Goal: Task Accomplishment & Management: Manage account settings

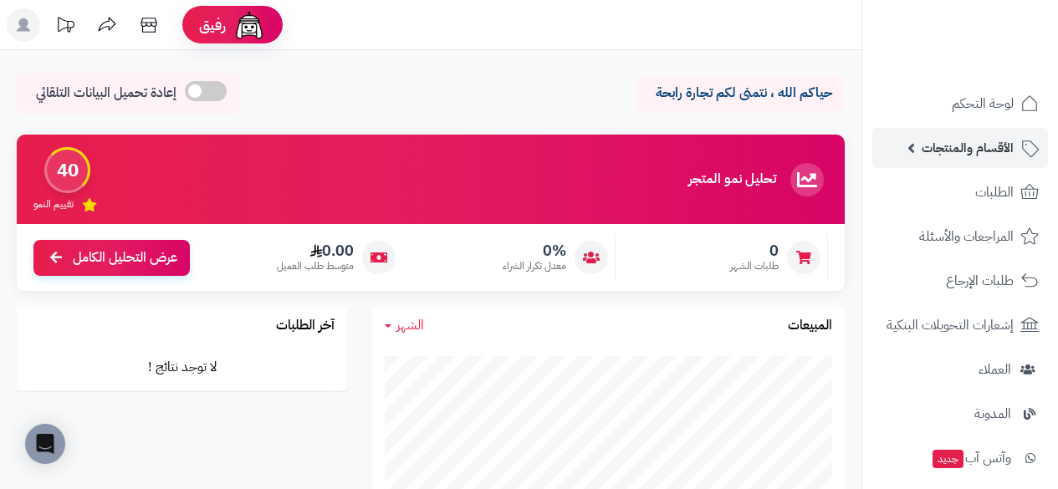
click at [987, 153] on span "الأقسام والمنتجات" at bounding box center [967, 147] width 92 height 23
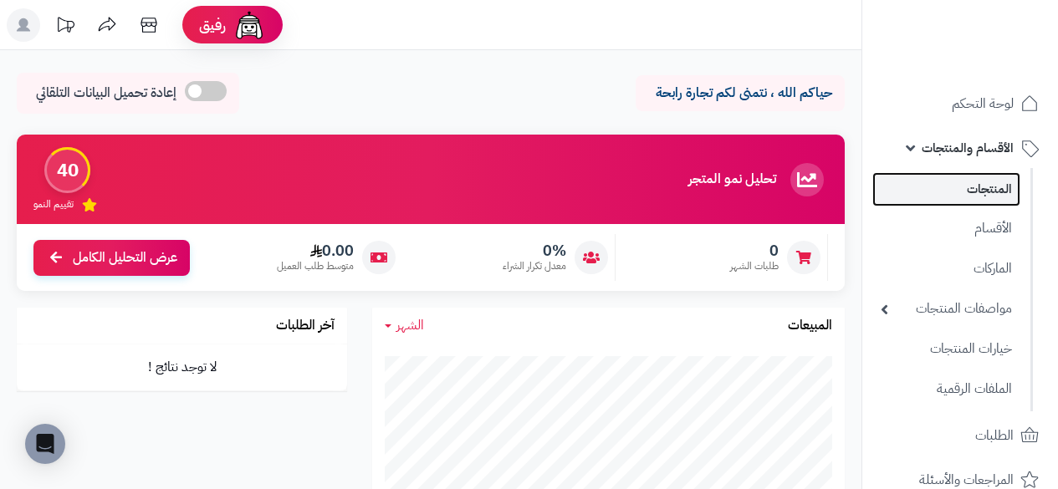
click at [990, 184] on link "المنتجات" at bounding box center [946, 189] width 148 height 34
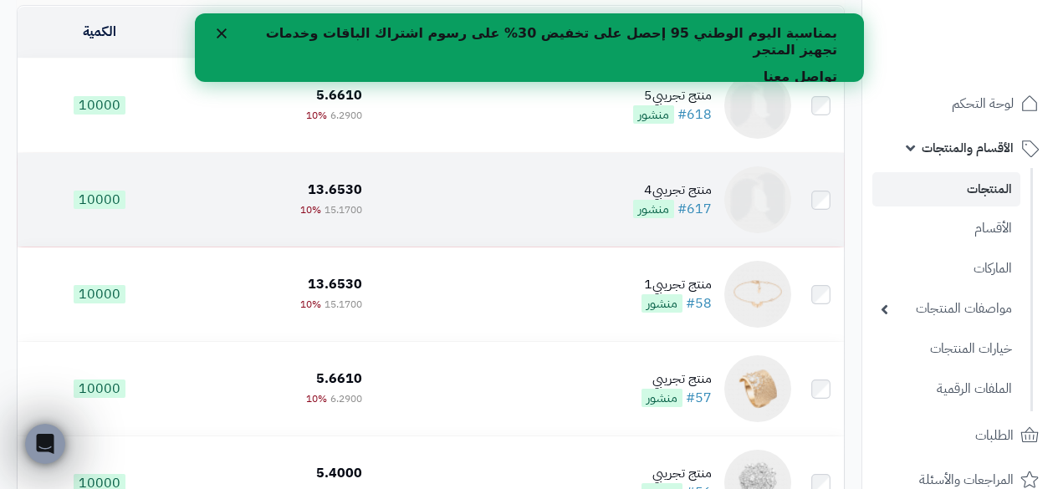
scroll to position [55, 0]
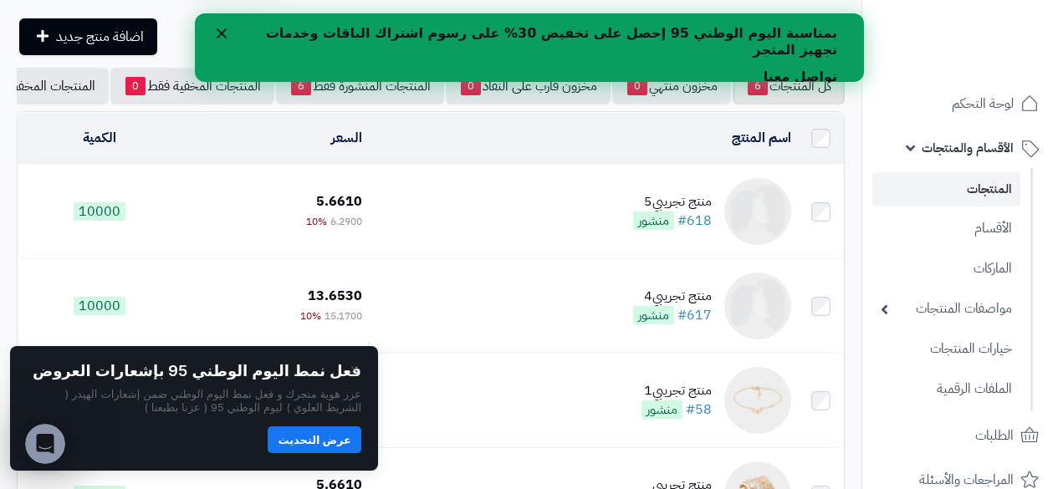
click at [331, 434] on button "عرض التحديث" at bounding box center [315, 439] width 94 height 27
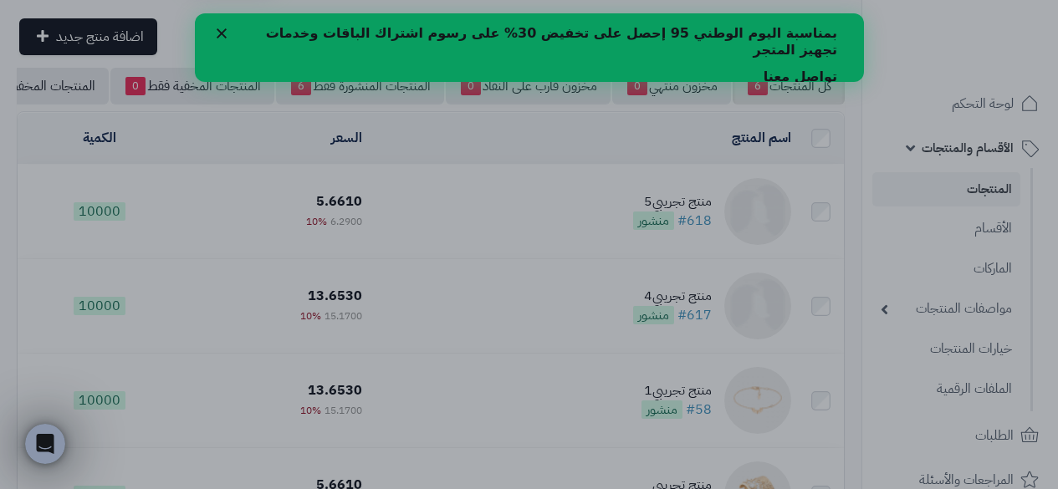
click at [604, 283] on div at bounding box center [529, 244] width 1058 height 489
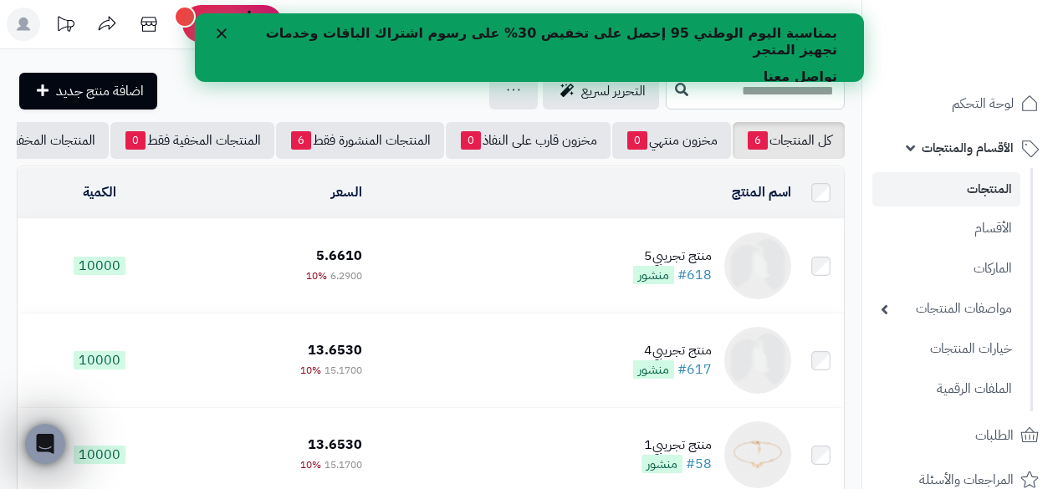
scroll to position [0, 0]
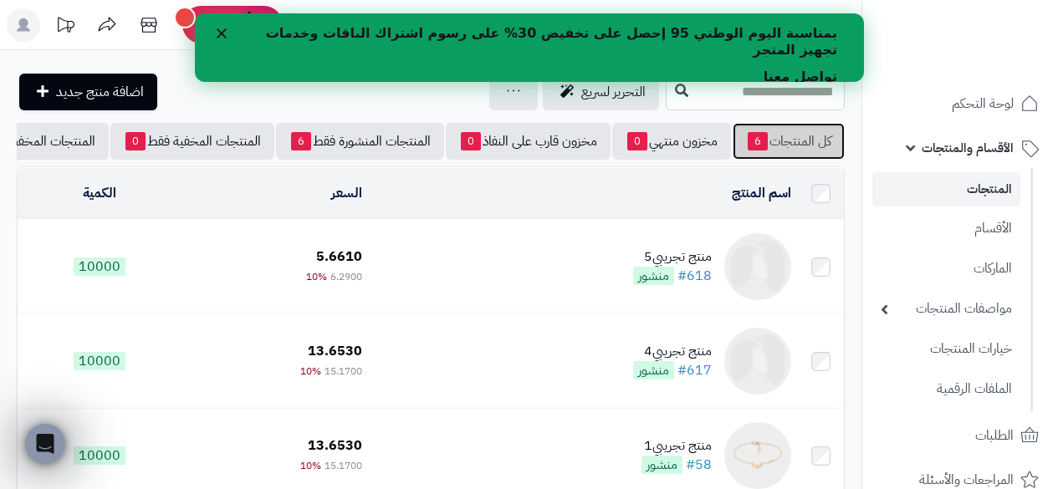
click at [772, 144] on link "كل المنتجات 6" at bounding box center [788, 141] width 112 height 37
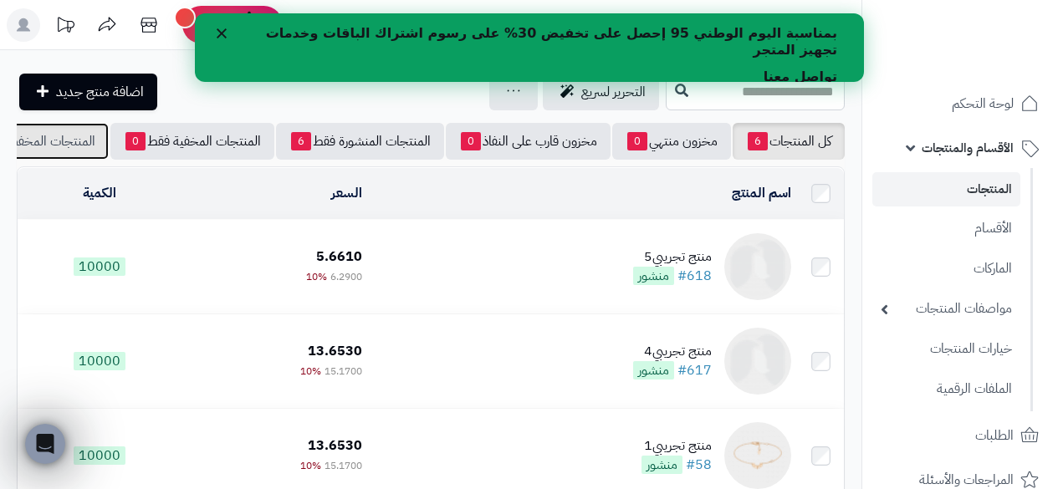
click at [43, 139] on link "المنتجات المخفضة 0" at bounding box center [35, 141] width 145 height 37
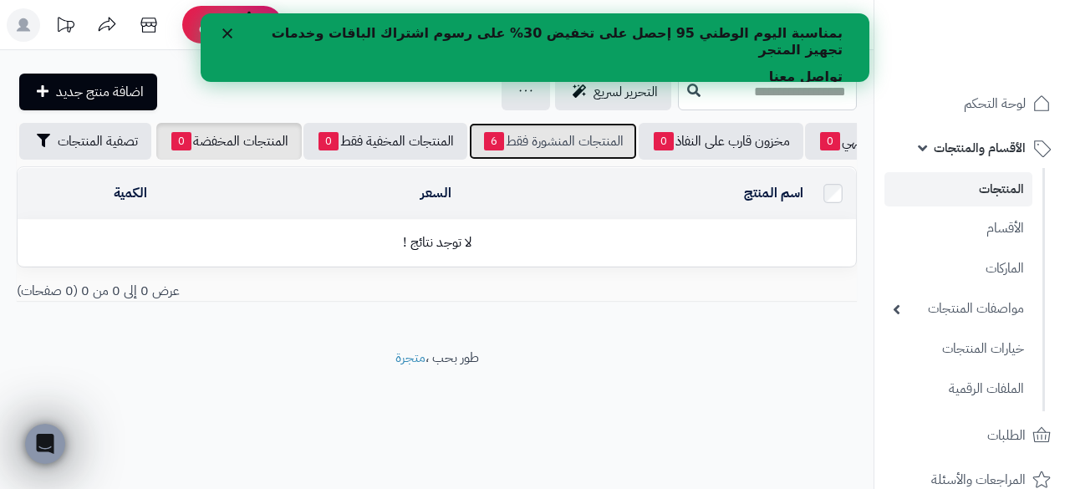
scroll to position [0, -199]
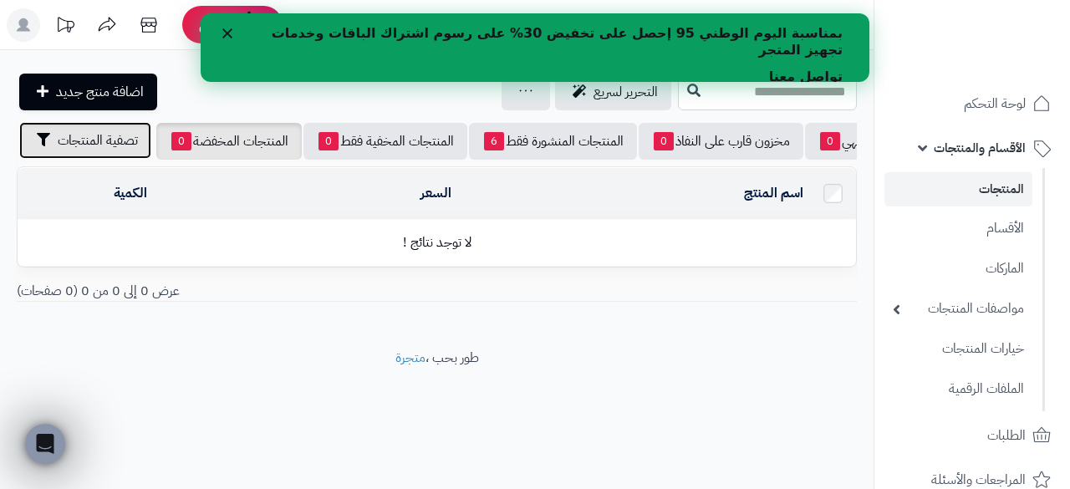
click at [44, 140] on icon "button" at bounding box center [43, 139] width 13 height 13
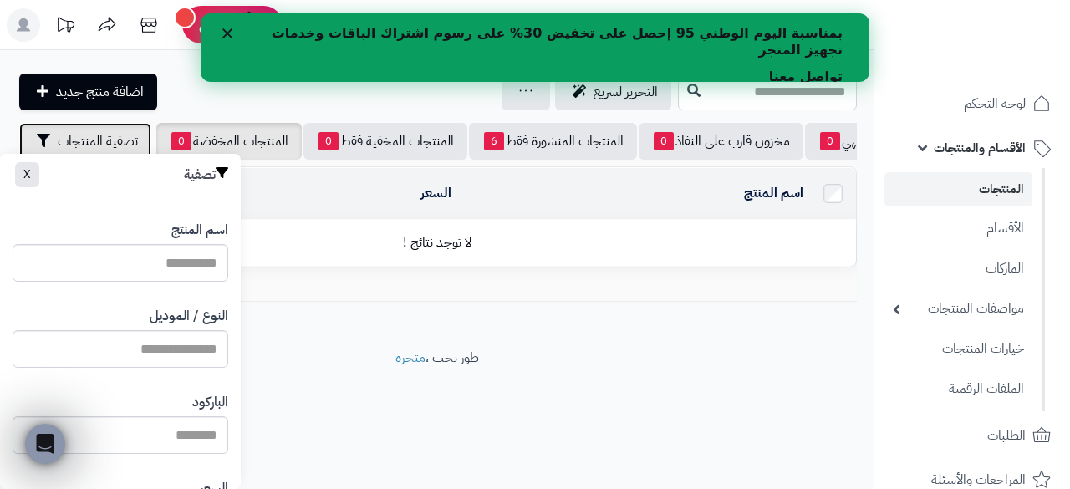
scroll to position [0, 0]
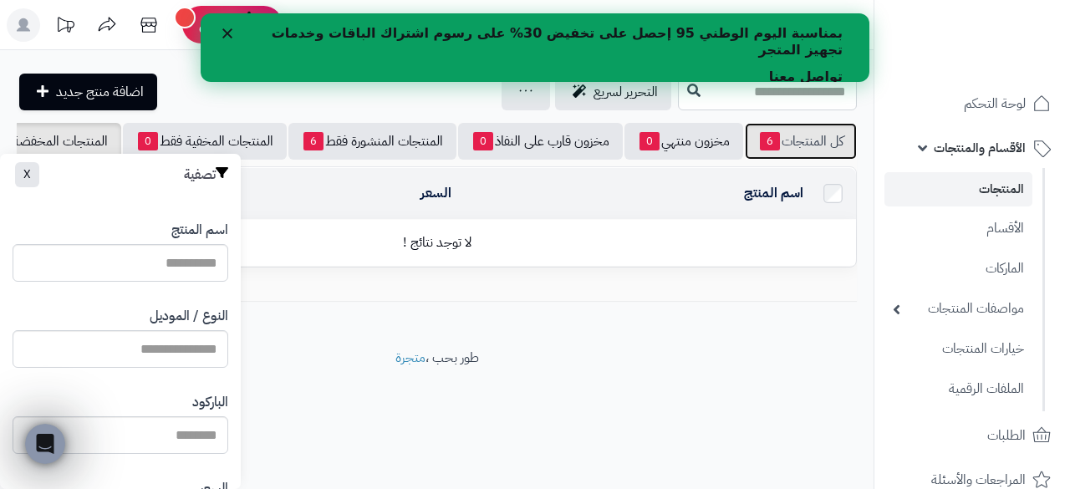
click at [829, 138] on link "كل المنتجات 6" at bounding box center [801, 141] width 112 height 37
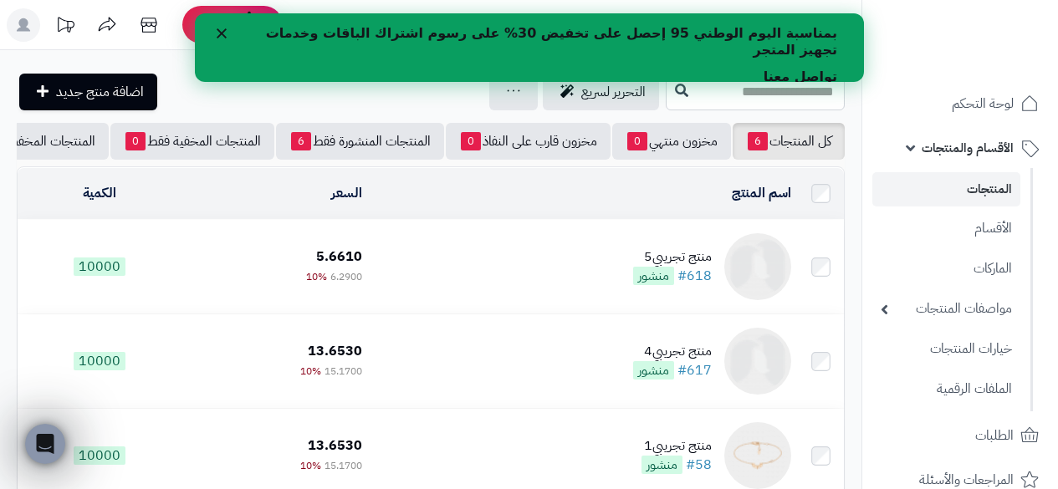
click at [689, 267] on div "منتج تجريبي5" at bounding box center [672, 256] width 79 height 19
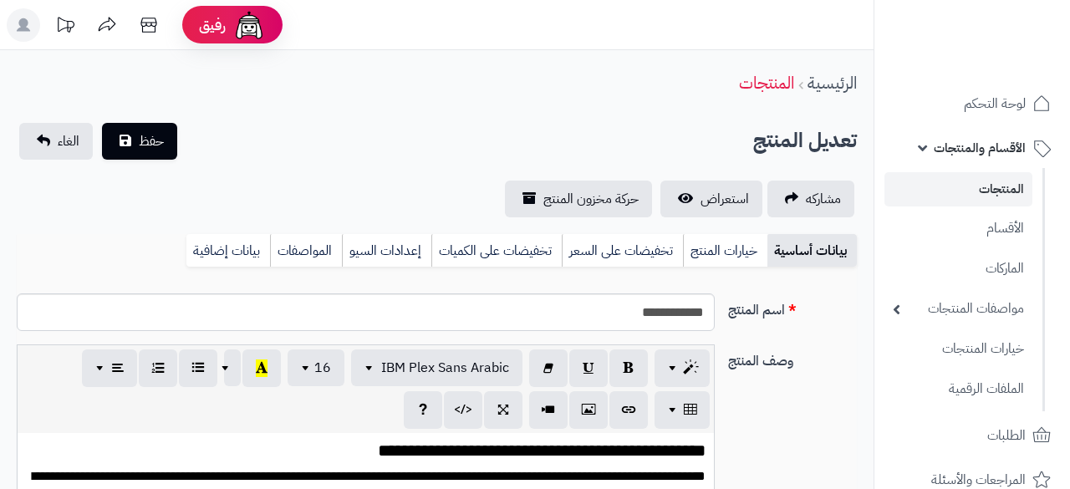
select select
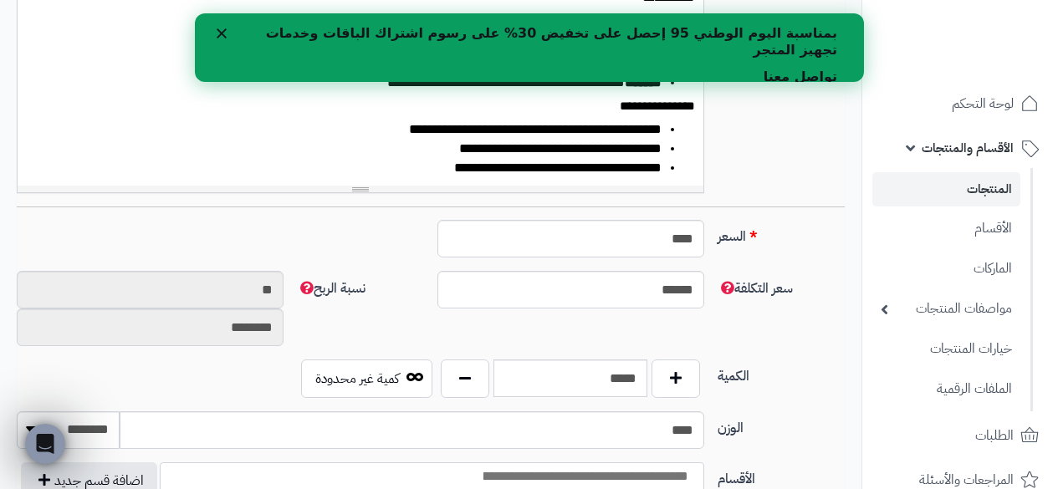
scroll to position [502, 0]
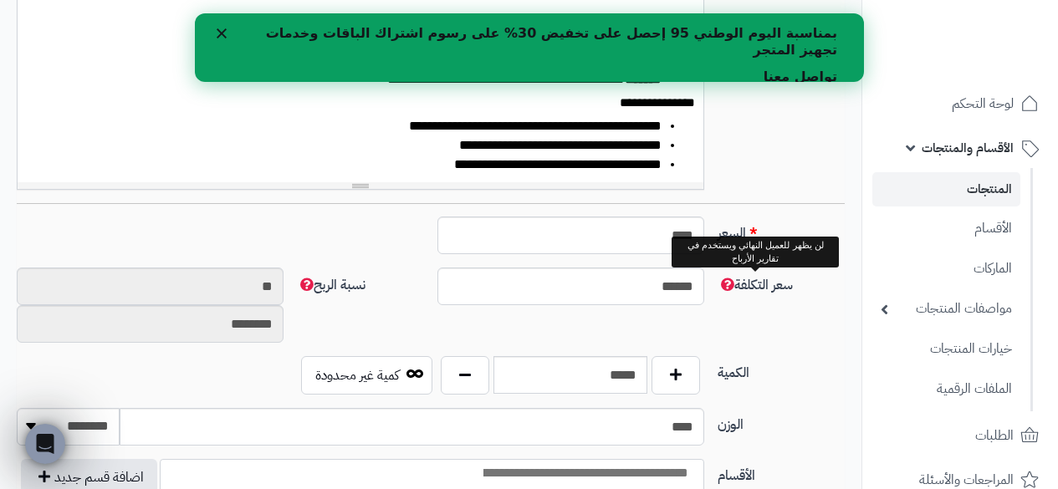
click at [727, 283] on span "سعر التكلفة" at bounding box center [754, 285] width 75 height 20
click at [704, 283] on input "******" at bounding box center [570, 287] width 267 height 38
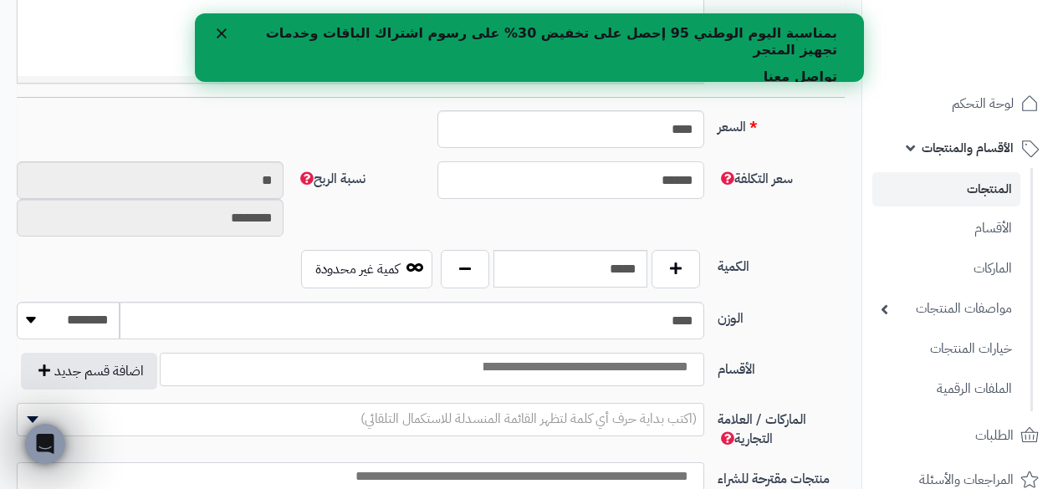
scroll to position [613, 0]
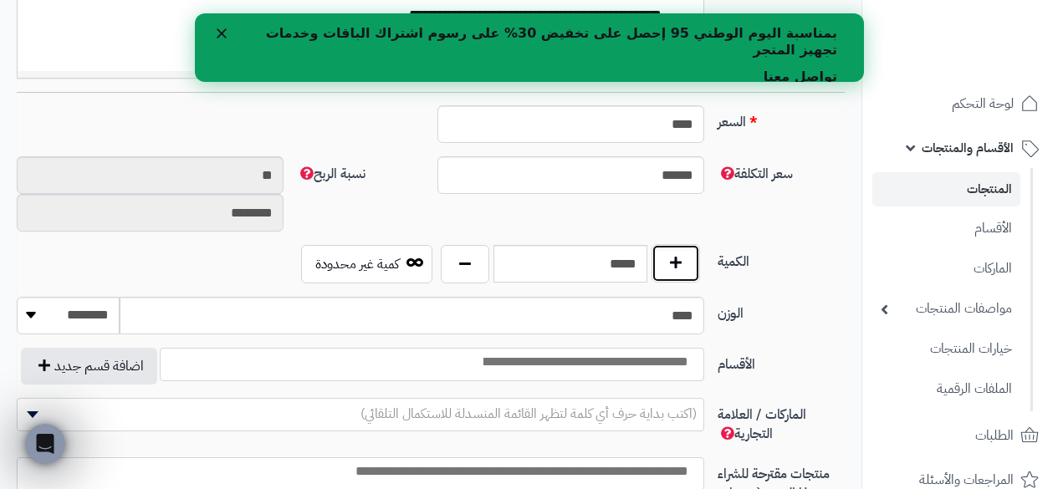
click at [675, 270] on button "button" at bounding box center [675, 263] width 48 height 38
type input "*"
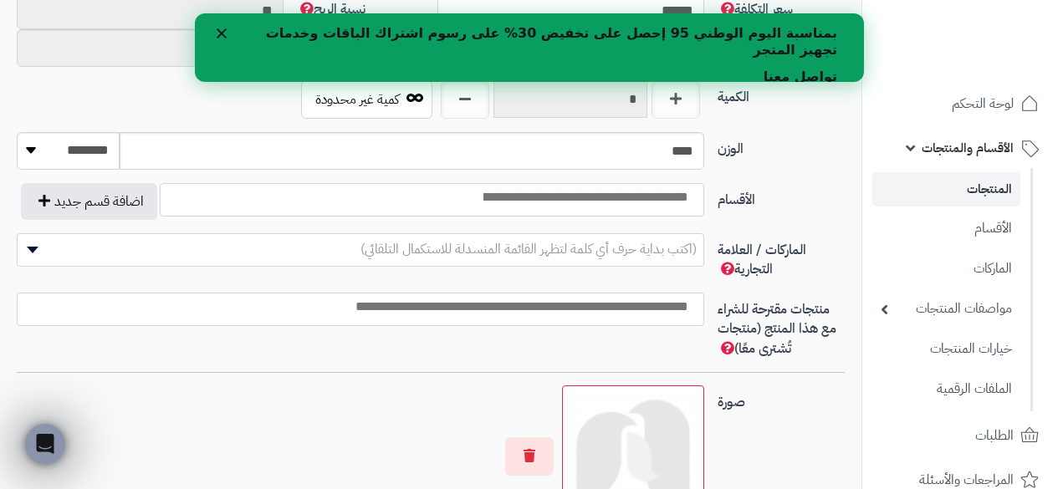
scroll to position [780, 0]
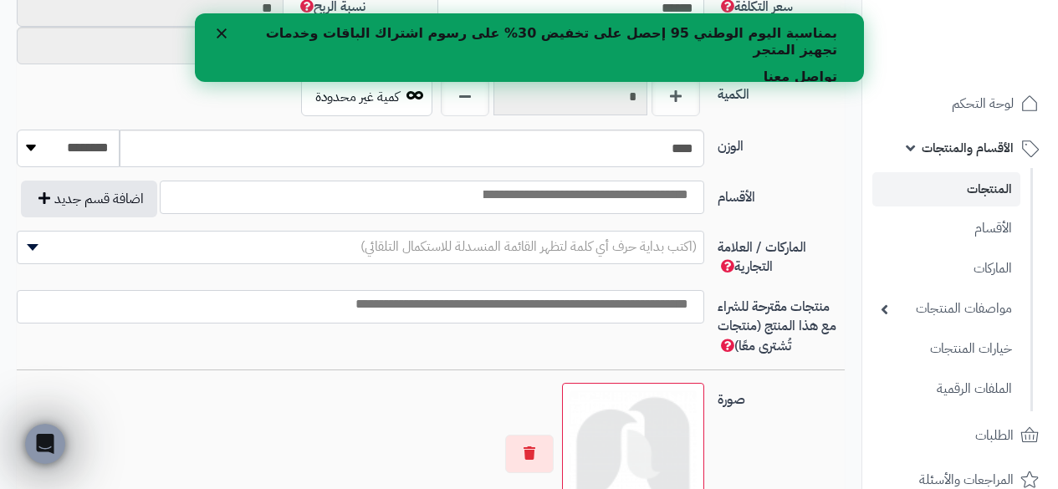
click at [57, 150] on select "******** **** ***** *****" at bounding box center [68, 149] width 103 height 38
click at [377, 249] on span "(اكتب بداية حرف أي كلمة لتظهر القائمة المنسدلة للاستكمال التلقائي)" at bounding box center [528, 247] width 336 height 20
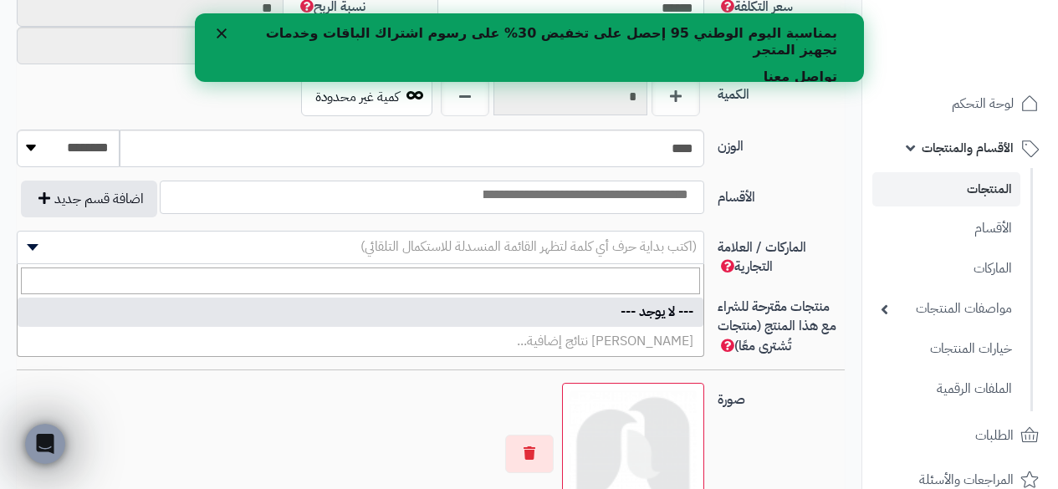
click at [752, 278] on div "الماركات / العلامة التجارية (اكتب بداية حرف أي كلمة لتظهر القائمة المنسدلة للاس…" at bounding box center [430, 261] width 841 height 60
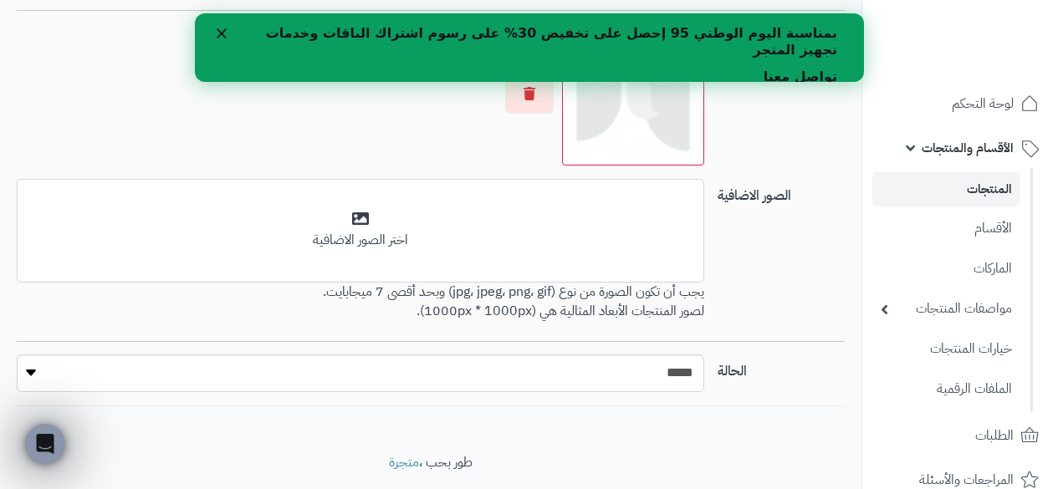
scroll to position [1186, 0]
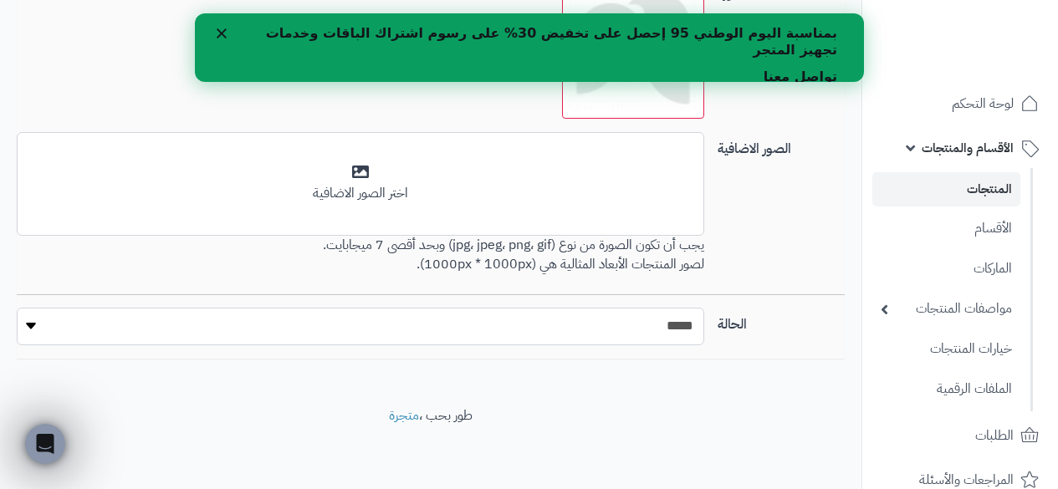
click at [669, 328] on select "***** ****" at bounding box center [360, 327] width 687 height 38
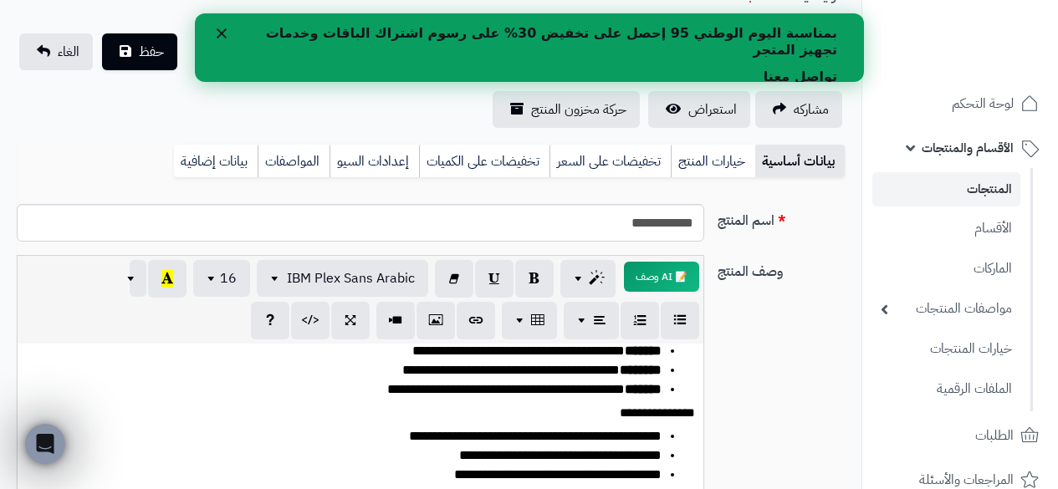
scroll to position [0, 0]
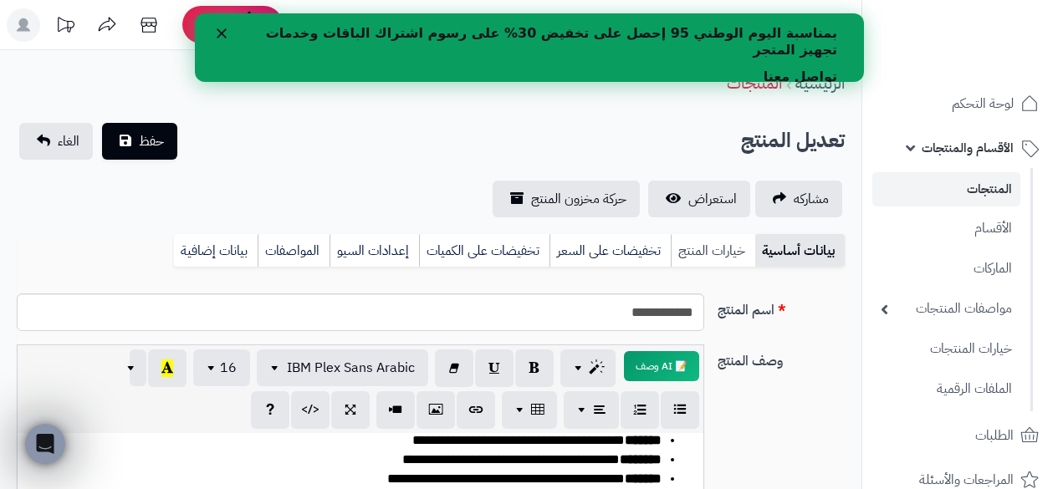
click at [709, 262] on link "خيارات المنتج" at bounding box center [713, 250] width 84 height 33
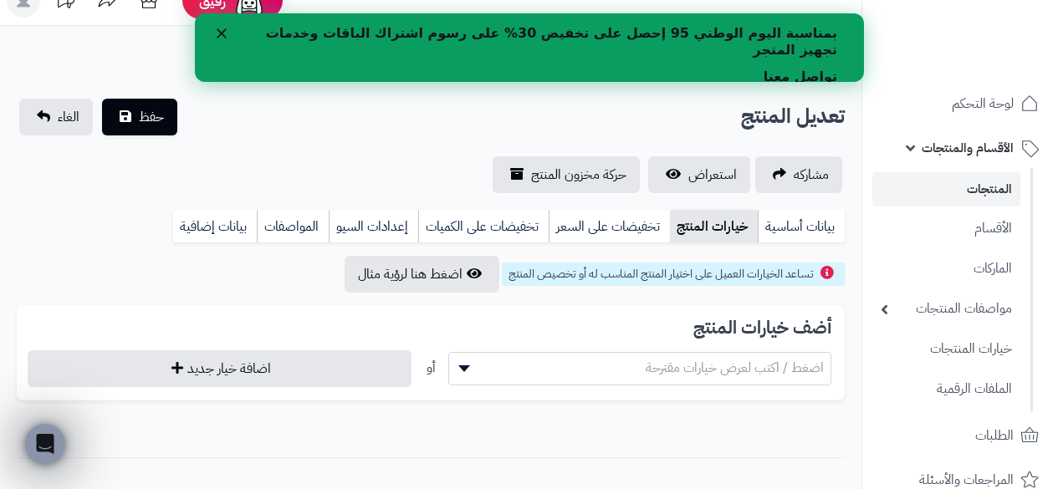
scroll to position [55, 0]
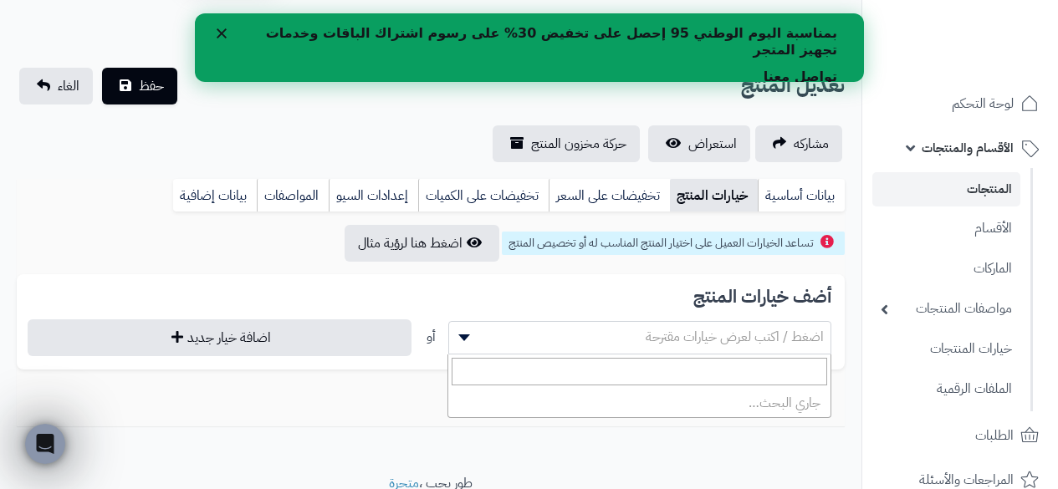
click at [601, 333] on span "اضغط / اكتب لعرض خيارات مقترحة" at bounding box center [640, 336] width 382 height 25
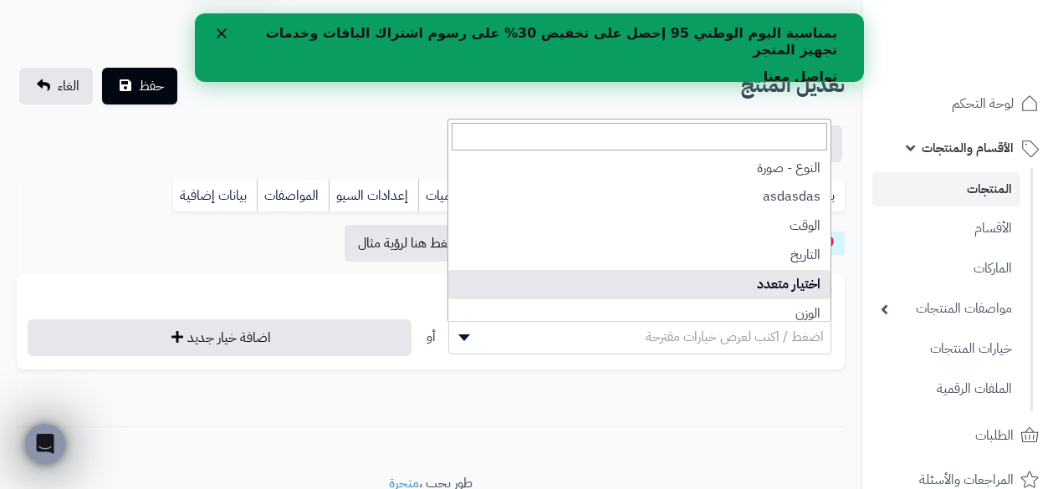
select select "**"
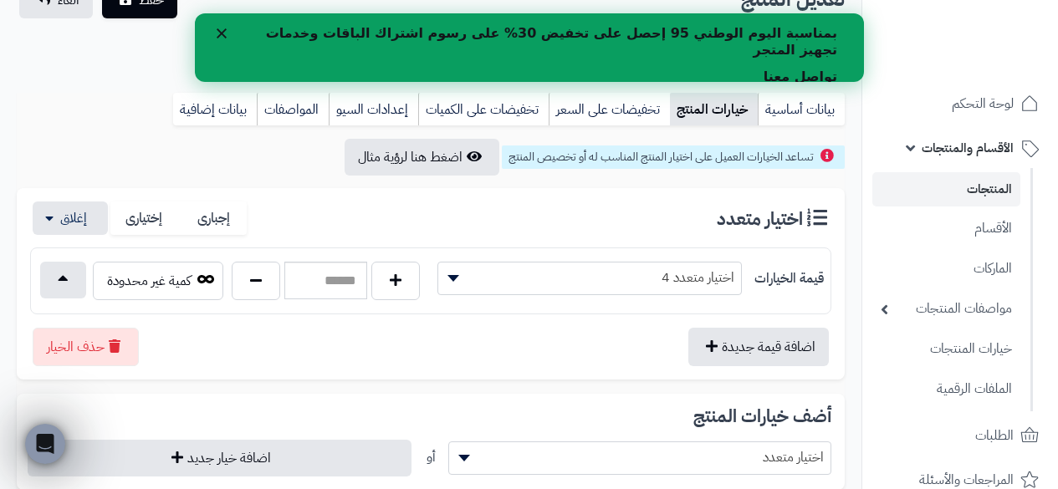
scroll to position [167, 0]
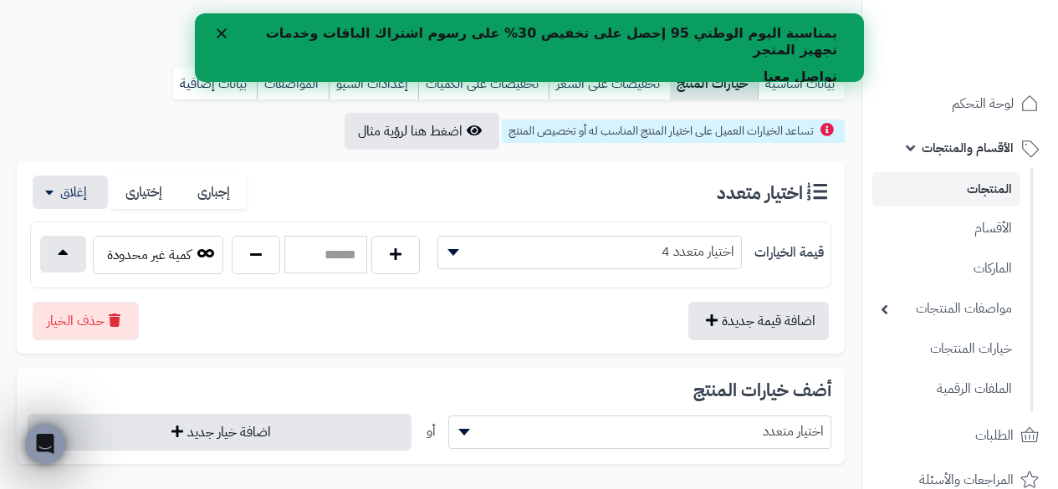
click at [322, 261] on input "text" at bounding box center [325, 255] width 83 height 38
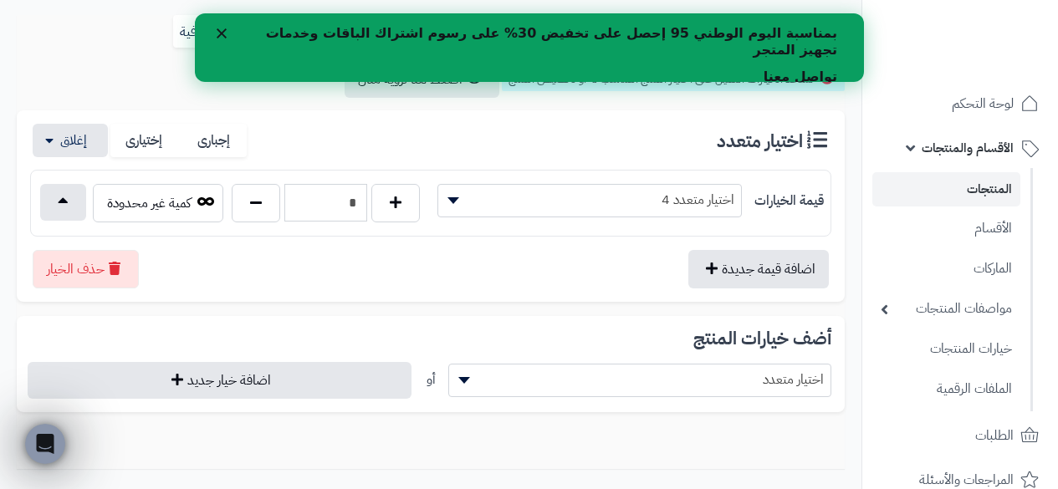
scroll to position [222, 0]
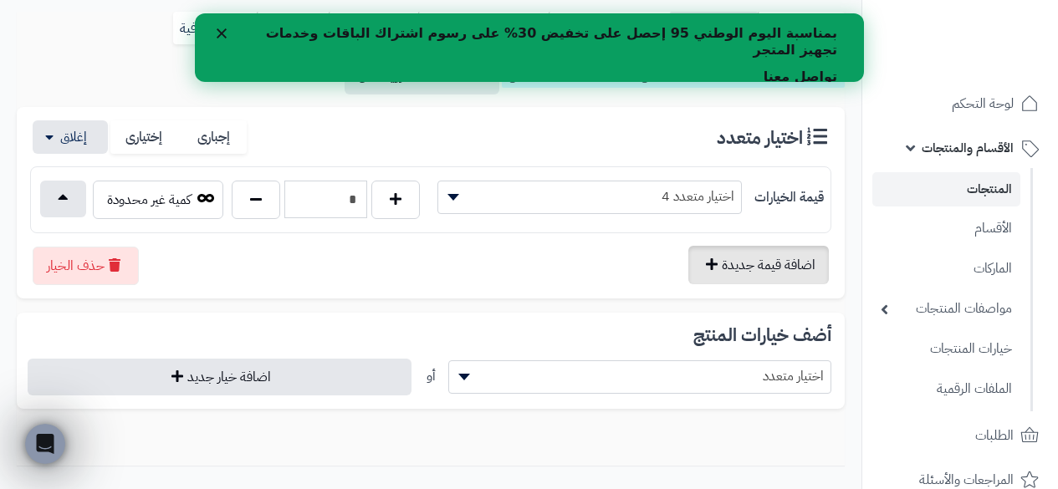
type input "*"
click at [768, 260] on button "اضافة قيمة جديدة" at bounding box center [758, 265] width 140 height 38
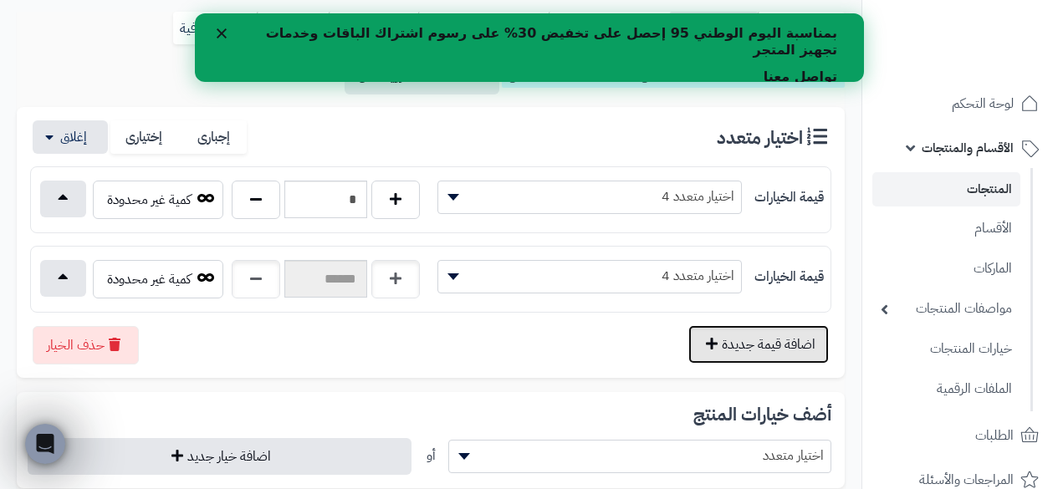
click at [751, 342] on button "اضافة قيمة جديدة" at bounding box center [758, 344] width 140 height 38
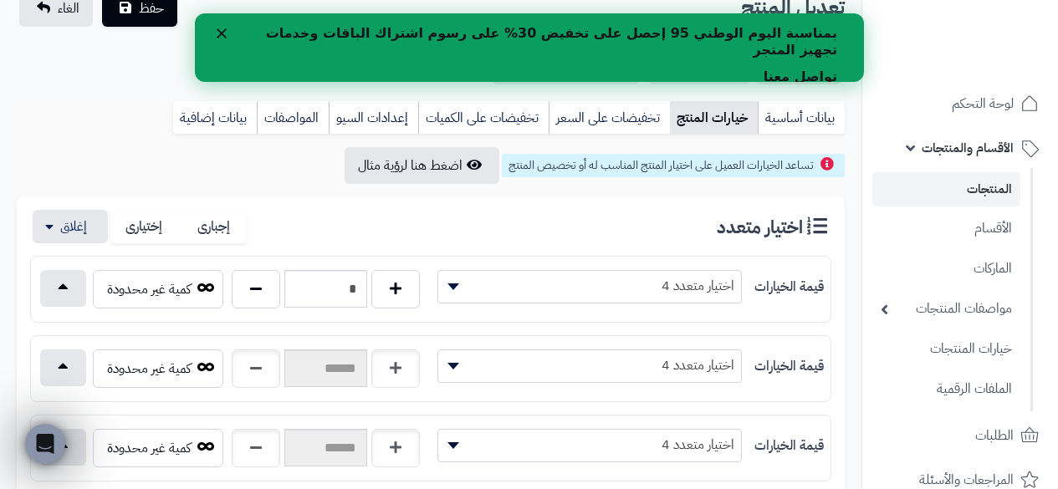
scroll to position [111, 0]
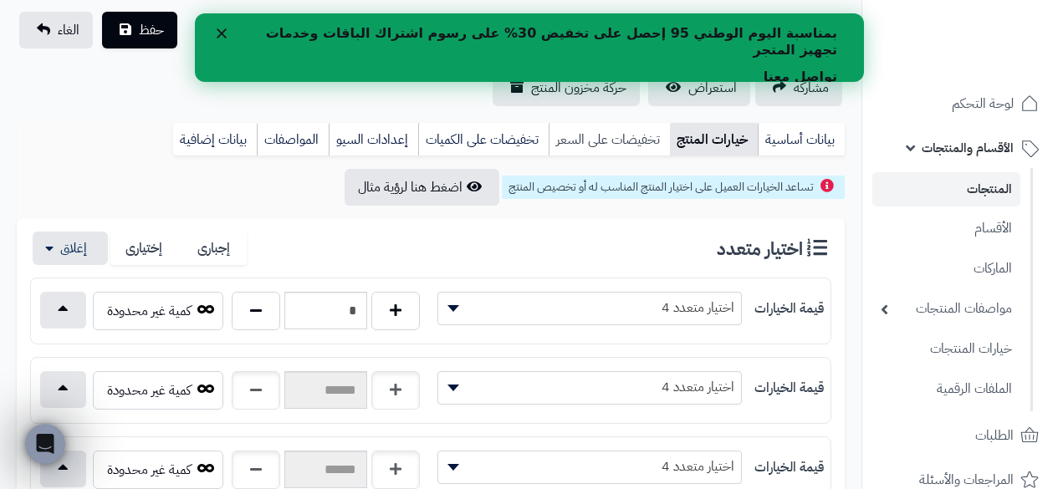
click at [625, 141] on link "تخفيضات على السعر" at bounding box center [608, 139] width 121 height 33
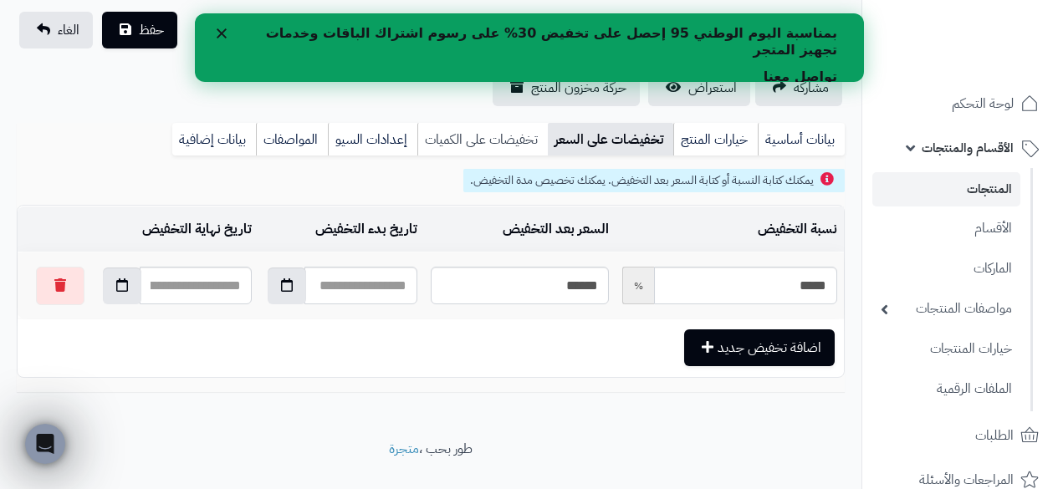
click at [504, 139] on link "تخفيضات على الكميات" at bounding box center [482, 139] width 130 height 33
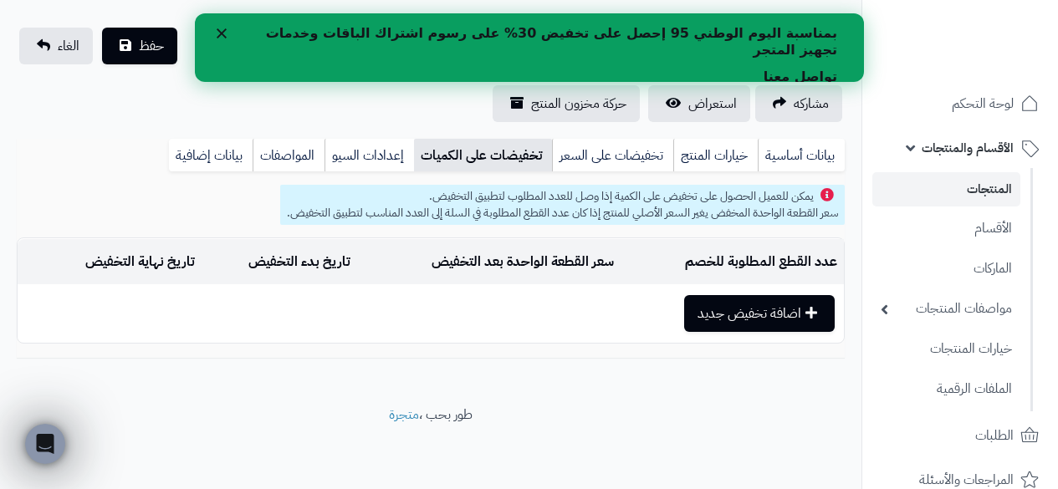
scroll to position [97, 0]
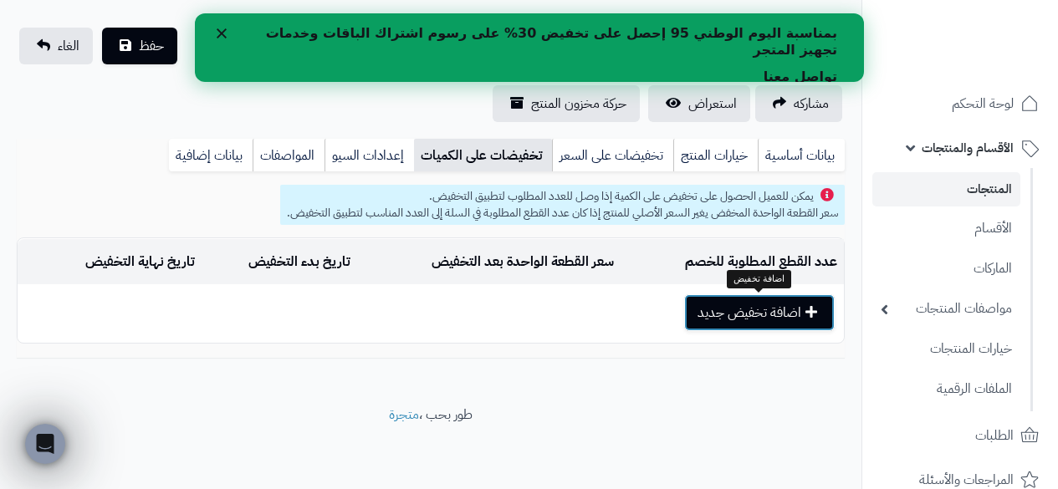
click at [757, 313] on button "اضافة تخفيض جديد" at bounding box center [759, 312] width 150 height 37
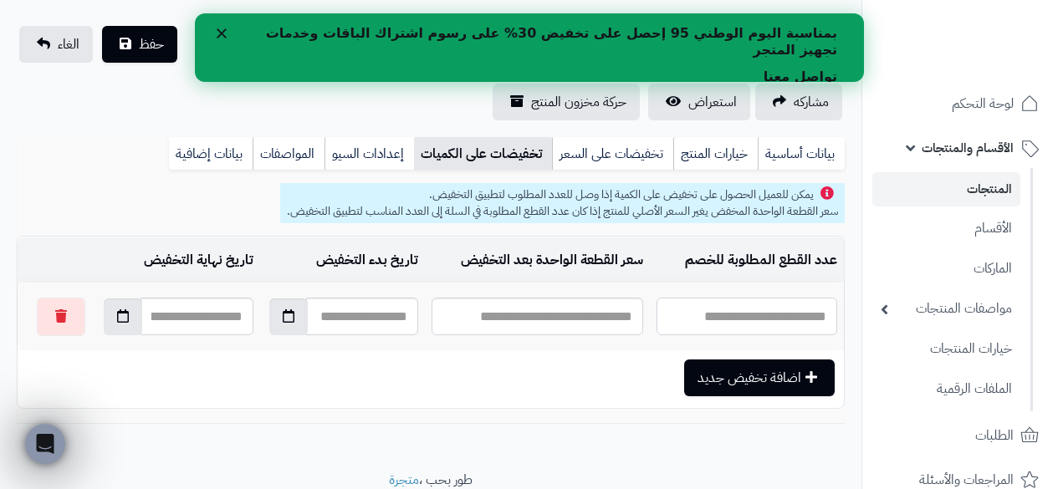
click at [757, 313] on input "text" at bounding box center [746, 317] width 181 height 38
click at [548, 320] on input "text" at bounding box center [537, 317] width 212 height 38
click at [397, 159] on link "إعدادات السيو" at bounding box center [368, 153] width 89 height 33
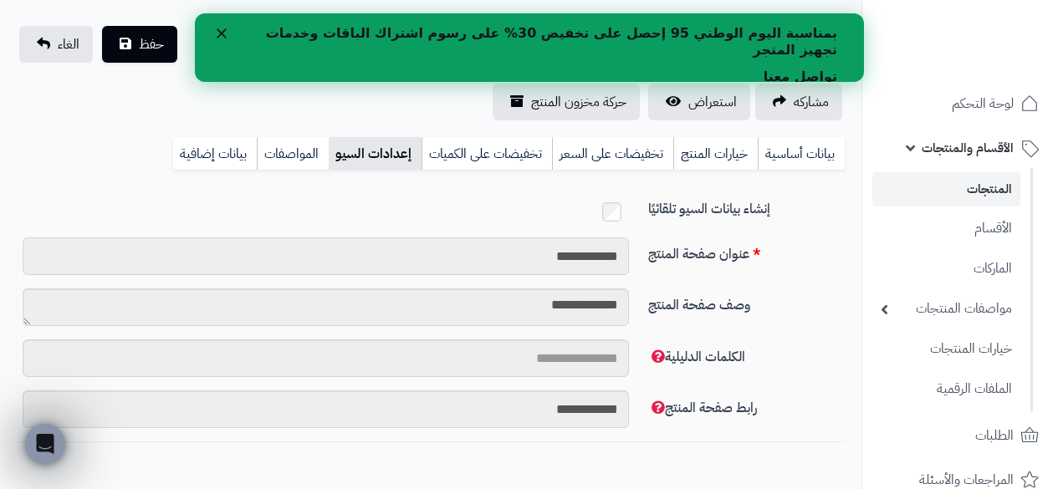
click at [564, 266] on input "**********" at bounding box center [326, 256] width 606 height 38
click at [592, 293] on textarea "**********" at bounding box center [326, 307] width 606 height 38
click at [286, 141] on link "المواصفات" at bounding box center [293, 153] width 72 height 33
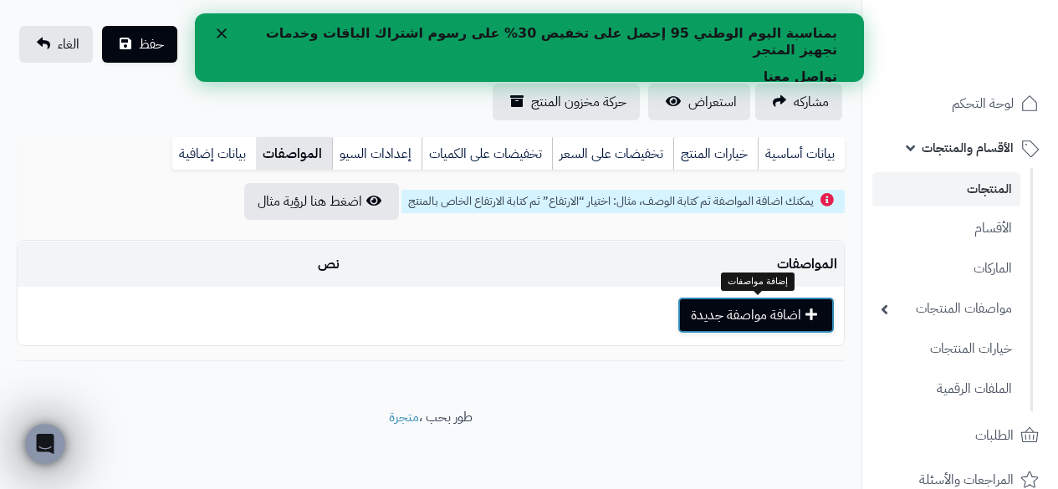
click at [744, 314] on button "اضافة مواصفة جديدة" at bounding box center [755, 315] width 157 height 37
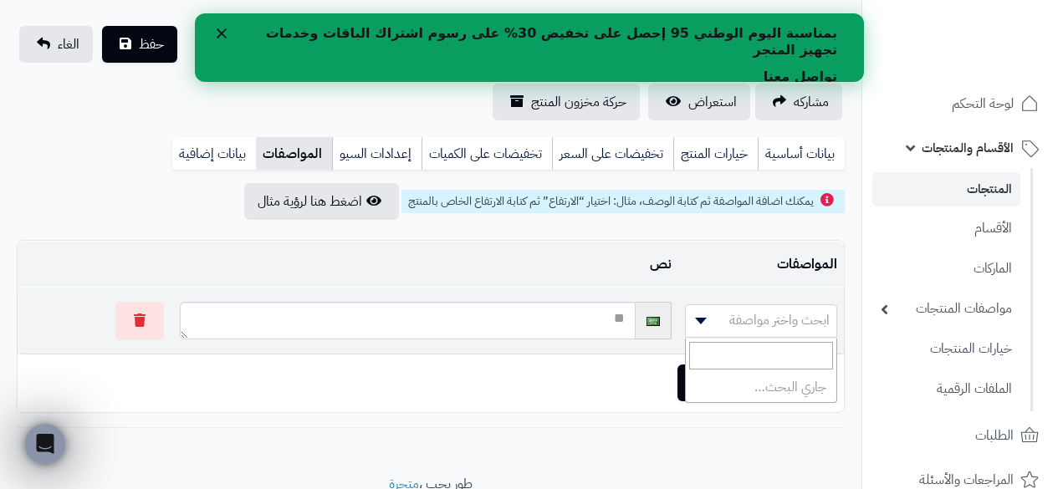
click at [744, 329] on span "ابحث واختر مواصفة" at bounding box center [779, 320] width 100 height 20
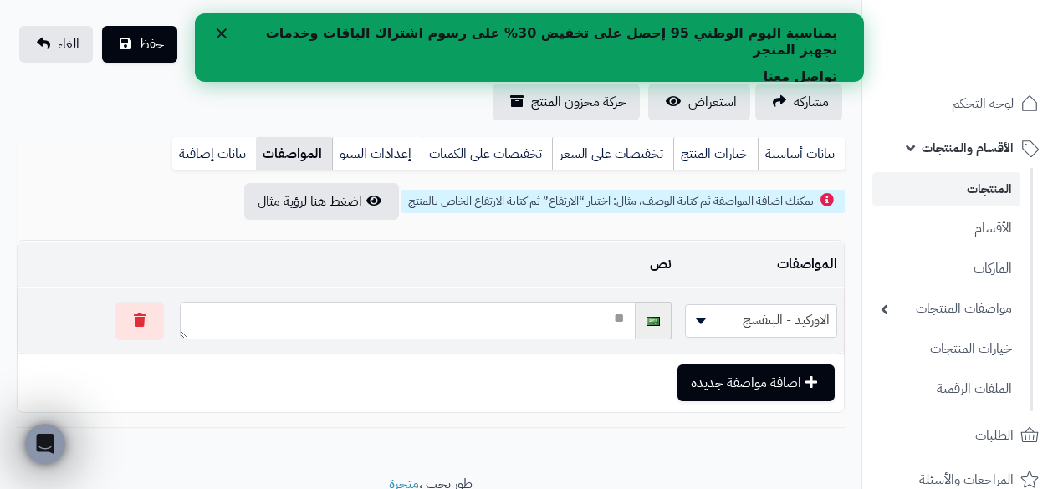
click at [628, 324] on textarea at bounding box center [408, 321] width 456 height 38
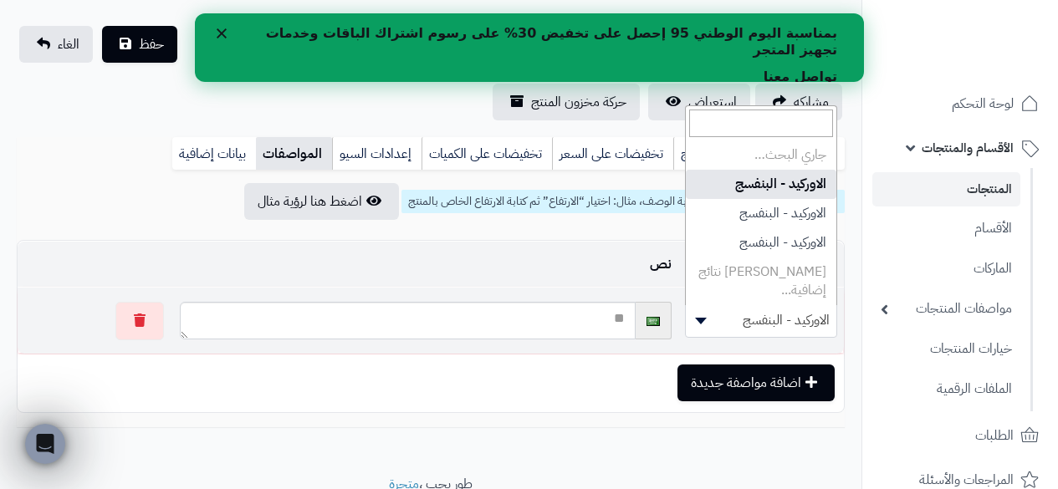
click at [786, 322] on span "الاوركيد - البنفسج" at bounding box center [761, 320] width 150 height 25
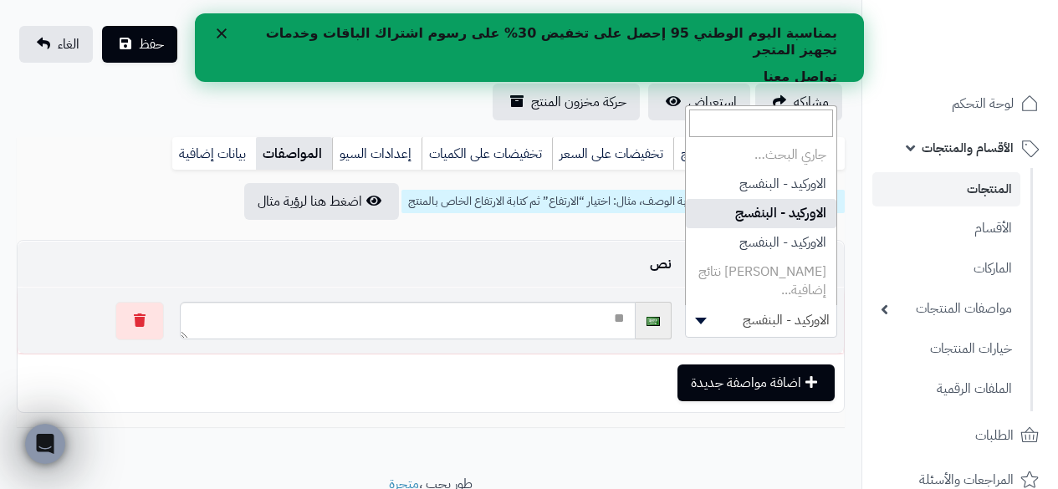
click at [796, 327] on span "الاوركيد - البنفسج" at bounding box center [761, 320] width 150 height 25
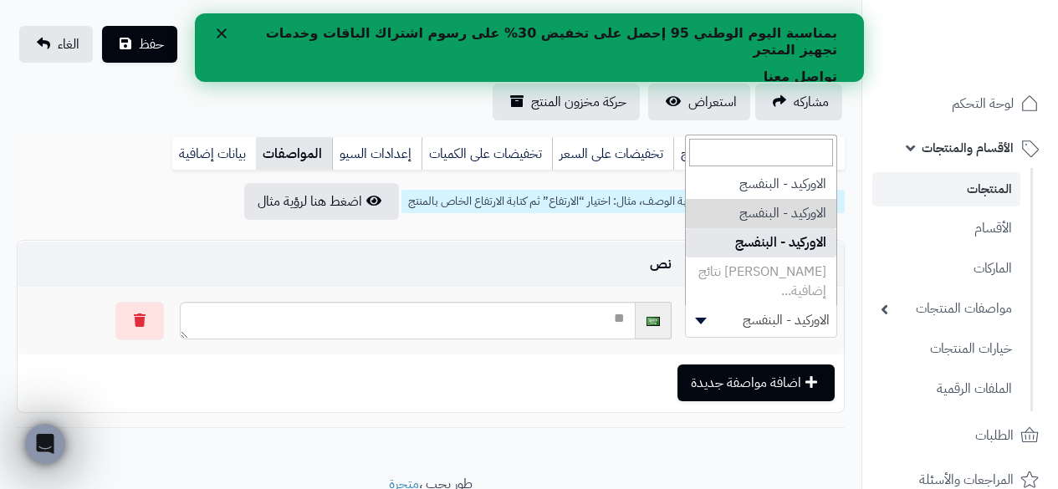
select select "*"
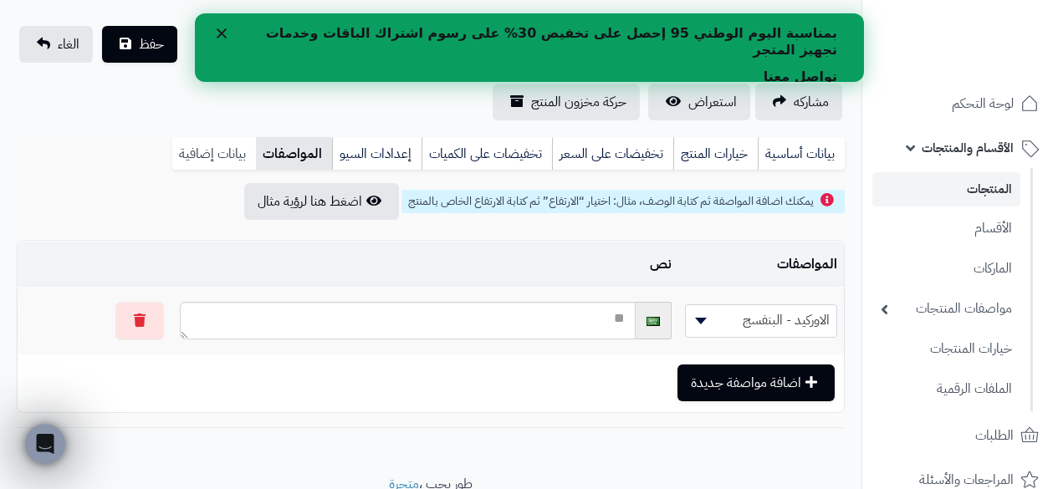
click at [228, 153] on link "بيانات إضافية" at bounding box center [214, 153] width 84 height 33
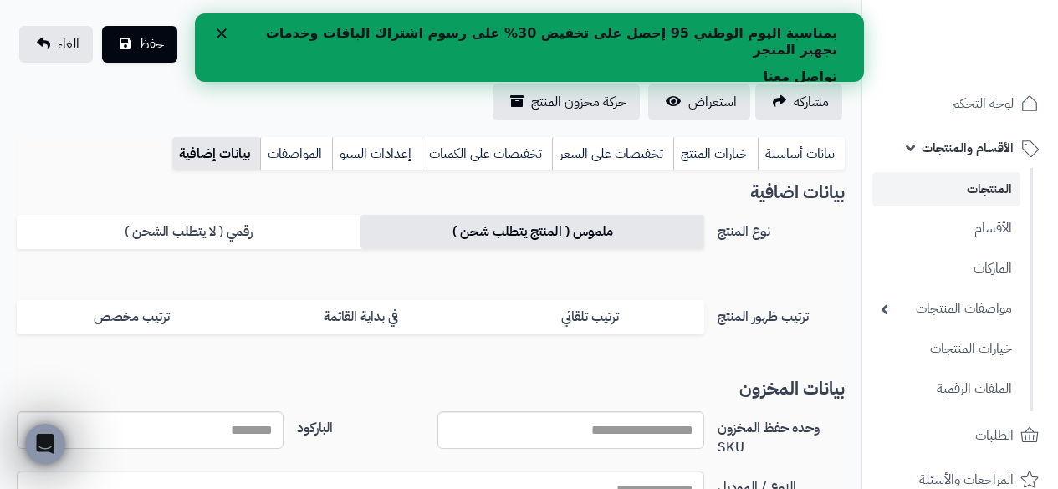
click at [504, 232] on label "ملموس ( المنتج يتطلب شحن )" at bounding box center [532, 232] width 344 height 34
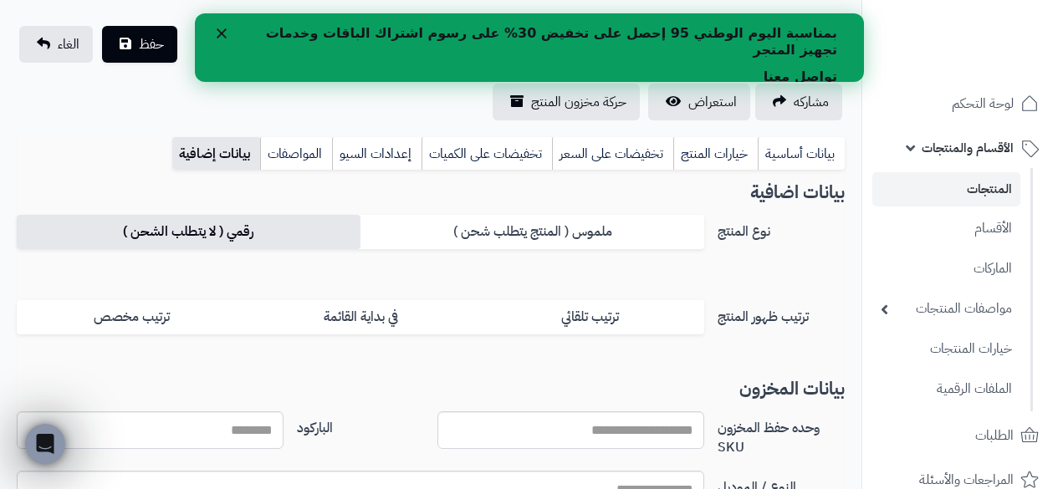
click at [250, 241] on label "رقمي ( لا يتطلب الشحن )" at bounding box center [189, 232] width 344 height 34
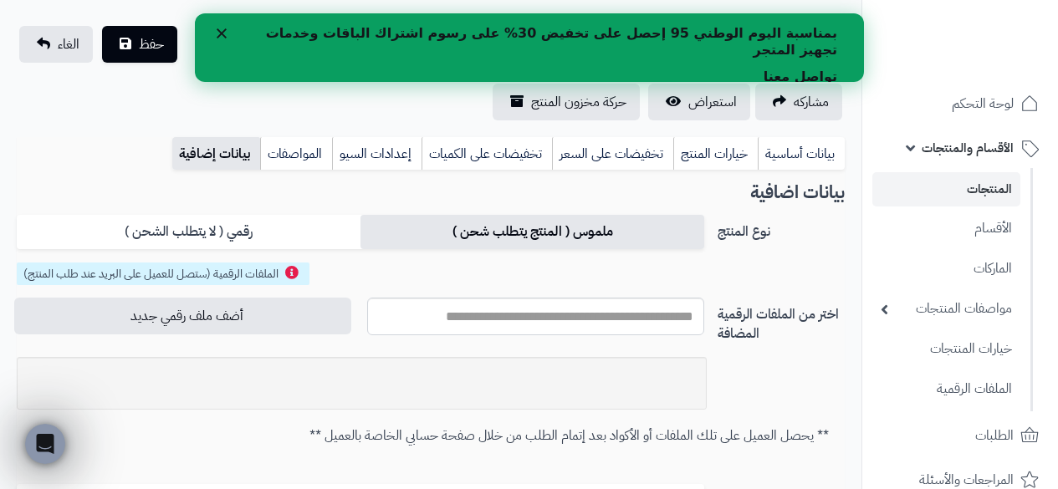
click at [482, 237] on label "ملموس ( المنتج يتطلب شحن )" at bounding box center [532, 232] width 344 height 34
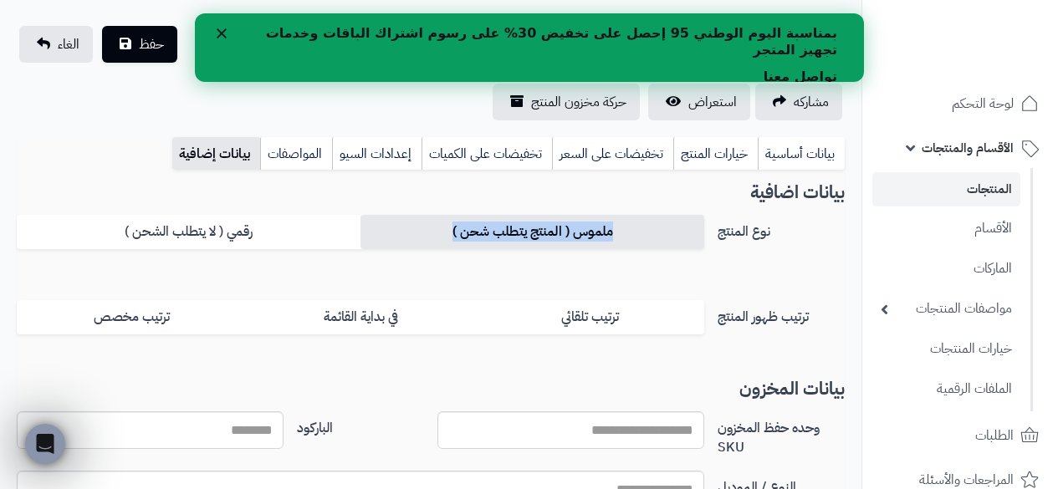
drag, startPoint x: 632, startPoint y: 232, endPoint x: 441, endPoint y: 234, distance: 191.5
click at [441, 234] on label "ملموس ( المنتج يتطلب شحن )" at bounding box center [532, 232] width 344 height 34
copy label "ملموس ( المنتج يتطلب شحن )"
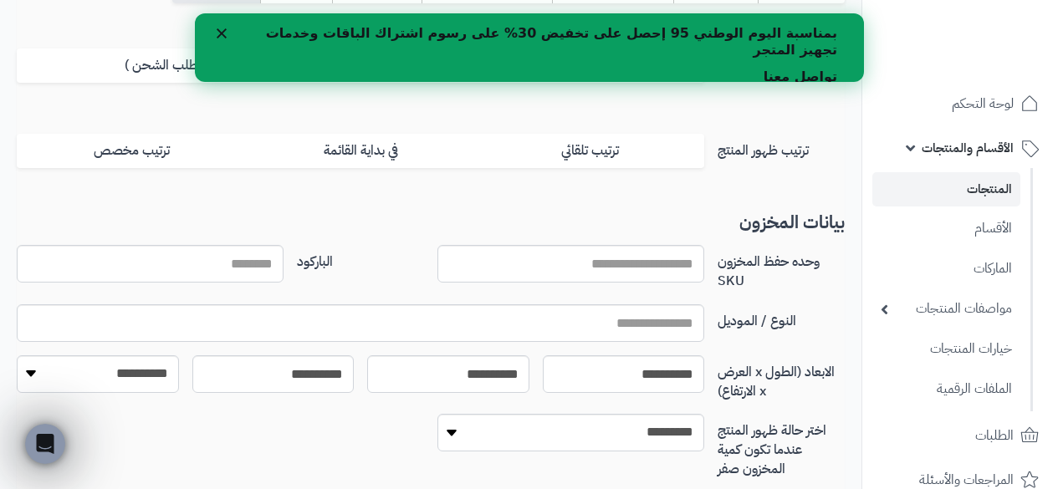
scroll to position [264, 0]
click at [364, 155] on label "في بداية القائمة" at bounding box center [360, 150] width 229 height 34
click at [173, 156] on label "ترتيب مخصص" at bounding box center [131, 150] width 229 height 34
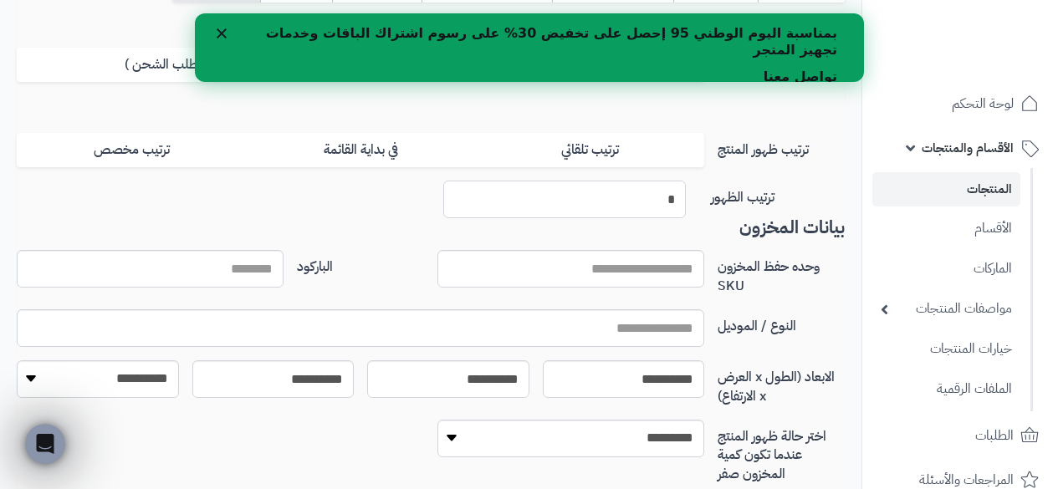
click at [579, 207] on input "*" at bounding box center [564, 200] width 242 height 38
click at [578, 206] on input "*" at bounding box center [564, 200] width 242 height 38
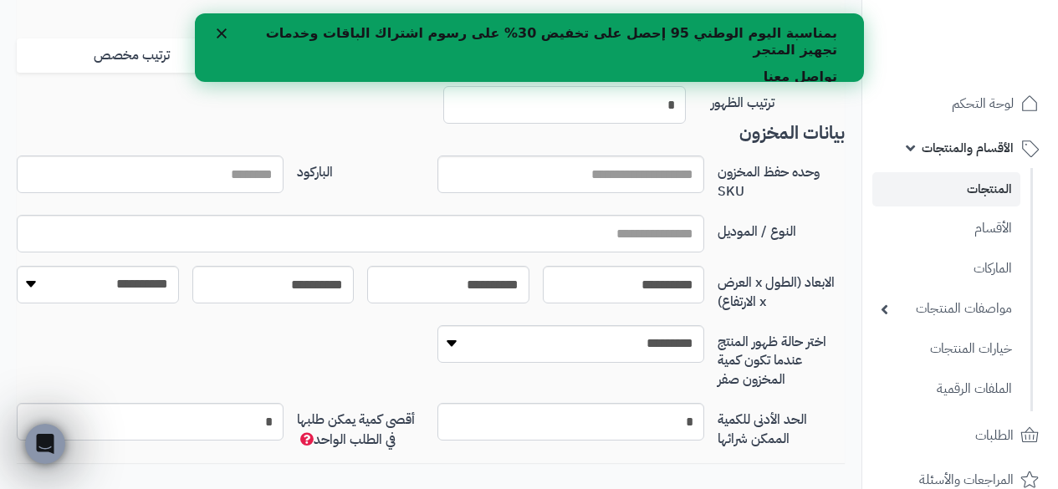
scroll to position [375, 0]
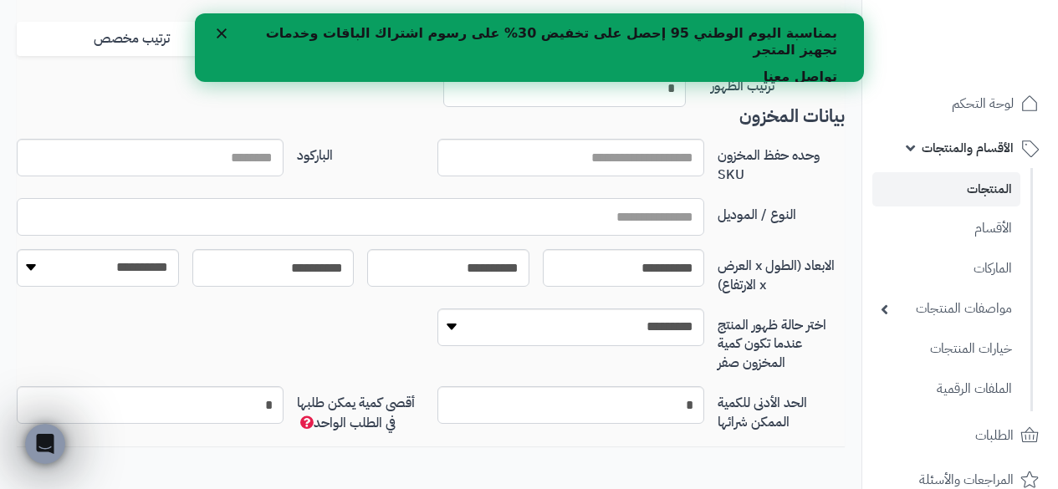
click at [575, 228] on input "text" at bounding box center [360, 217] width 687 height 38
click at [610, 324] on select "**********" at bounding box center [570, 328] width 267 height 38
click at [769, 352] on label "اختر حالة ظهور المنتج عندما تكون كمية المخزون صفر" at bounding box center [781, 341] width 140 height 65
click at [704, 346] on select "**********" at bounding box center [570, 328] width 267 height 38
click at [666, 406] on input "*" at bounding box center [570, 405] width 267 height 38
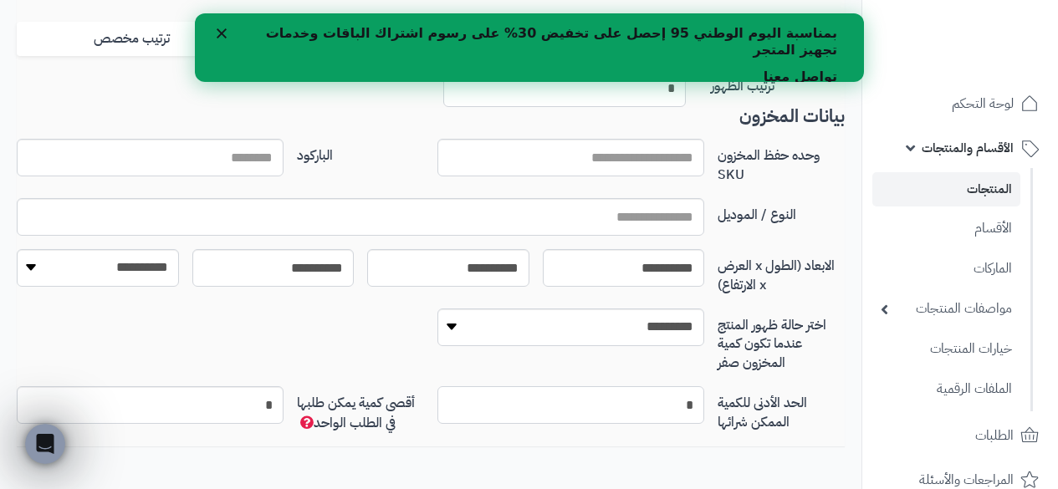
click at [666, 406] on input "*" at bounding box center [570, 405] width 267 height 38
click at [302, 420] on span "أقصى كمية يمكن طلبها في الطلب الواحد" at bounding box center [356, 413] width 118 height 40
click at [283, 420] on input "*" at bounding box center [150, 405] width 267 height 38
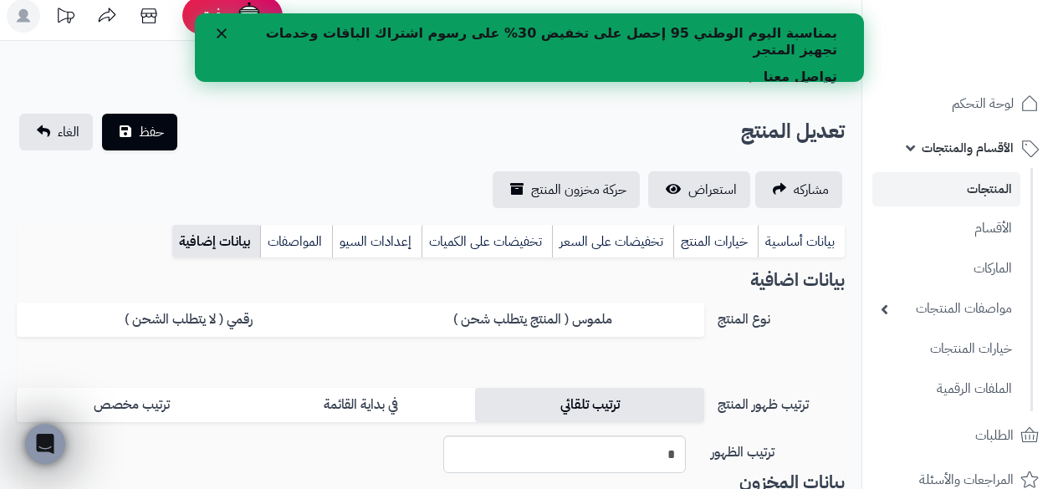
scroll to position [0, 0]
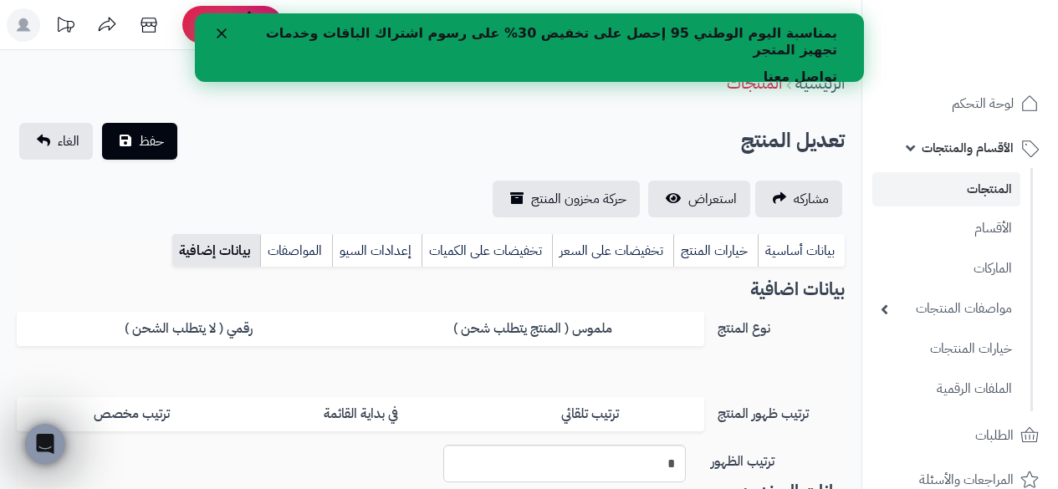
click at [222, 33] on polygon "إغلاق" at bounding box center [221, 33] width 10 height 10
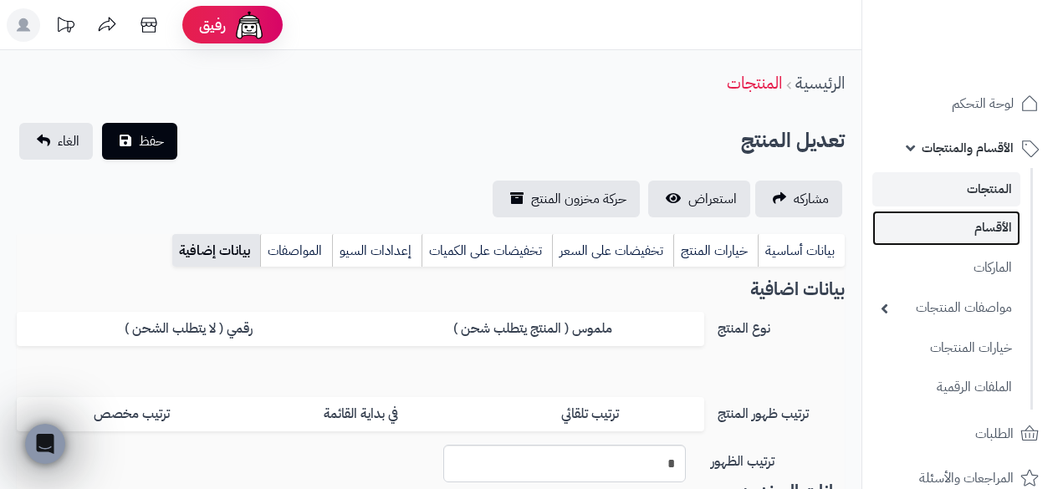
click at [984, 219] on link "الأقسام" at bounding box center [946, 228] width 148 height 34
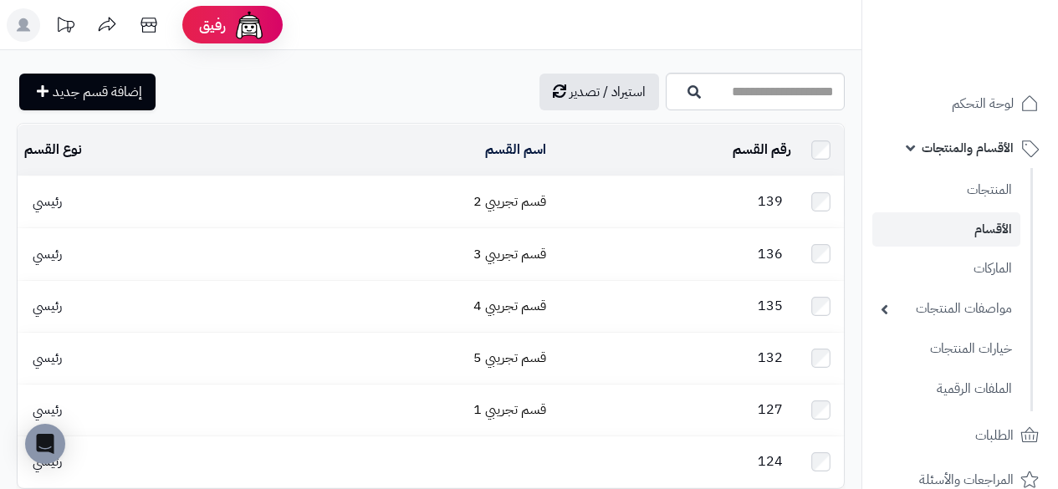
click at [742, 202] on td "139" at bounding box center [675, 201] width 245 height 51
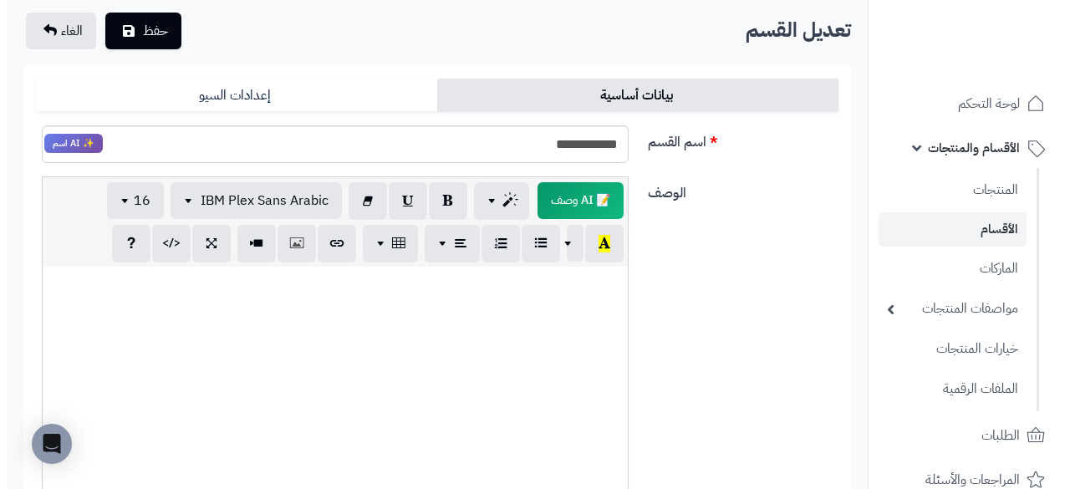
scroll to position [111, 0]
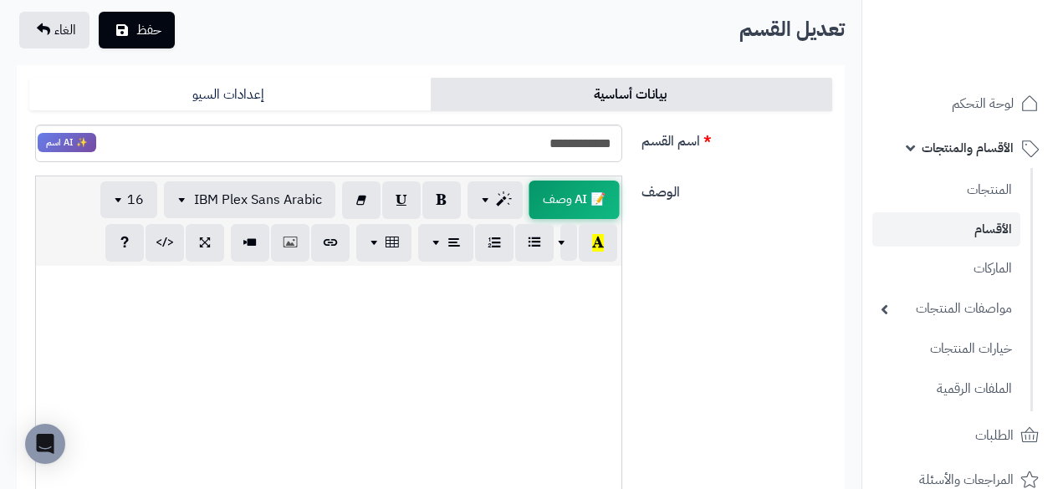
click at [573, 196] on span "📝 AI وصف" at bounding box center [573, 199] width 90 height 38
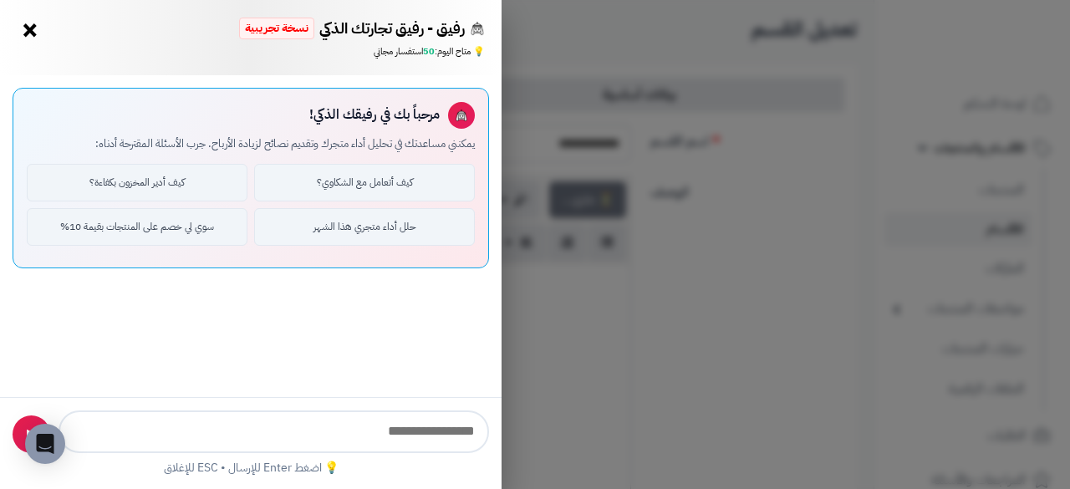
type input "**********"
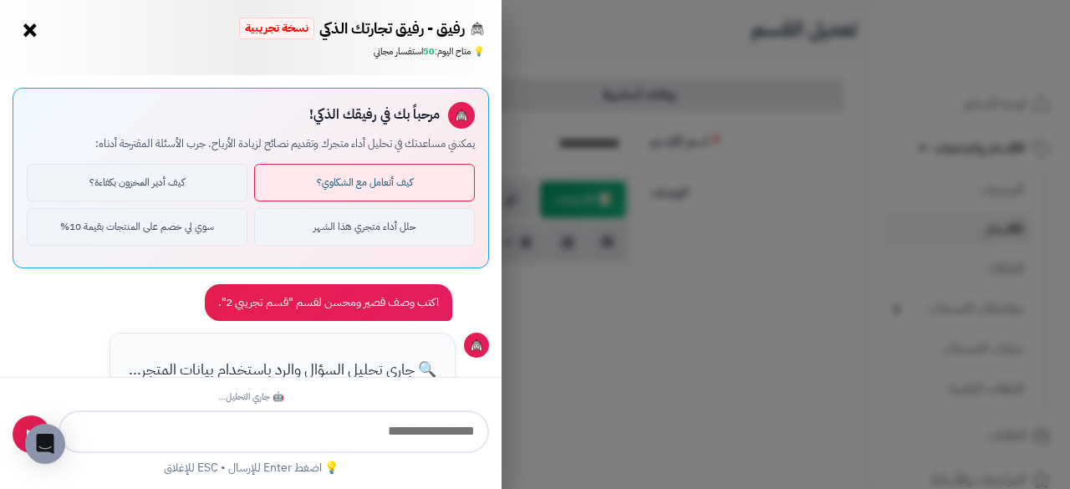
scroll to position [363, 0]
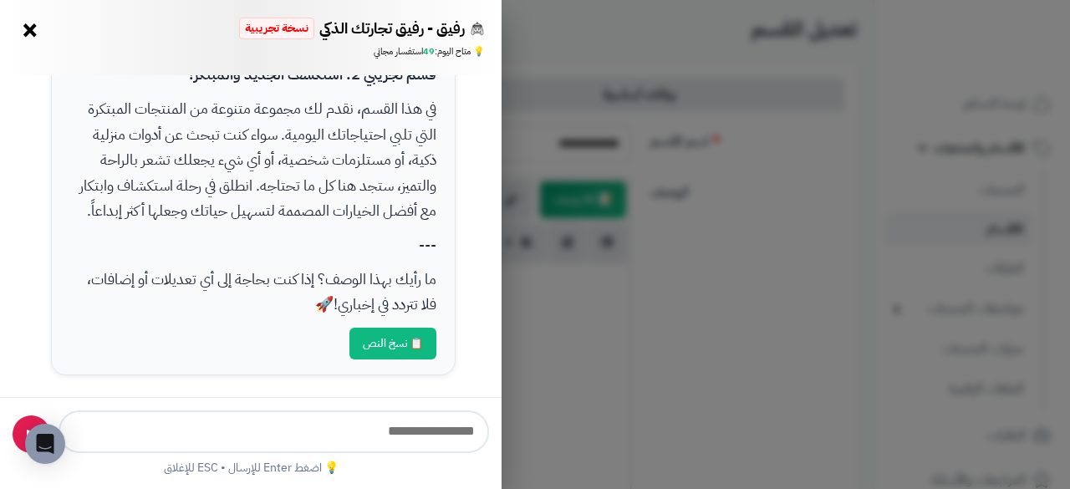
click at [487, 140] on div "إليك --- قسم تجريبي 2: استكشف الجديد والمبتكر! في هذا القسم، نقدم لك مجموعة متن…" at bounding box center [251, 173] width 477 height 406
click at [394, 348] on button "📋 نسخ النص" at bounding box center [392, 343] width 87 height 32
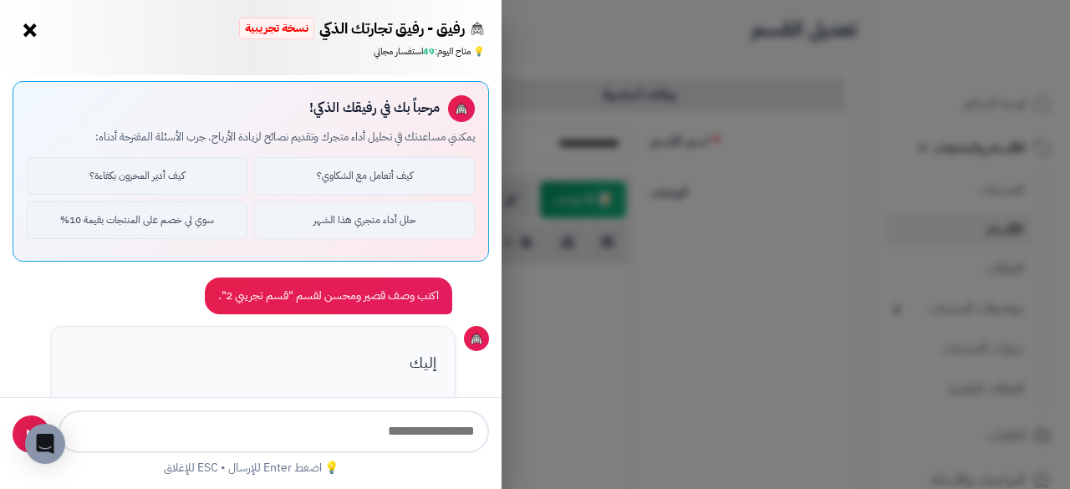
scroll to position [0, 0]
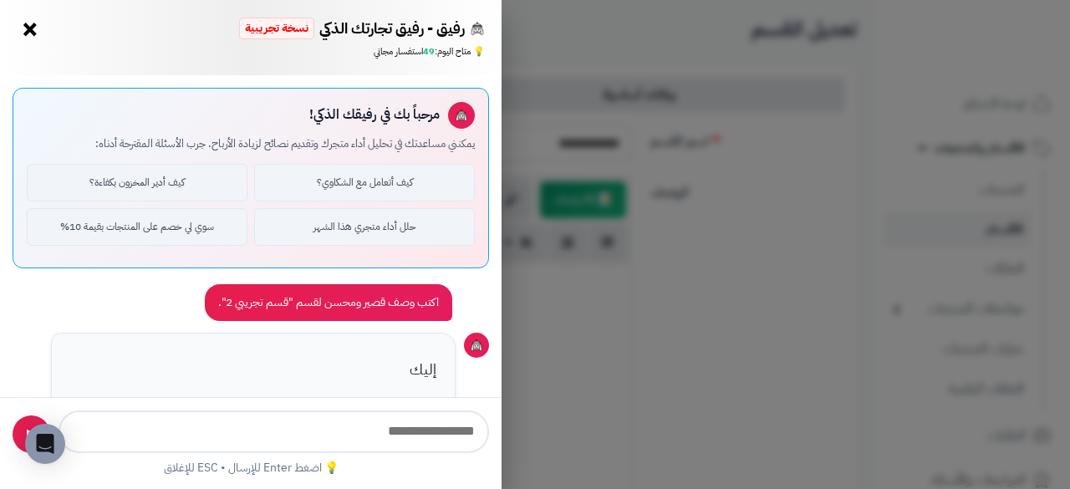
click at [31, 31] on button "×" at bounding box center [30, 29] width 27 height 27
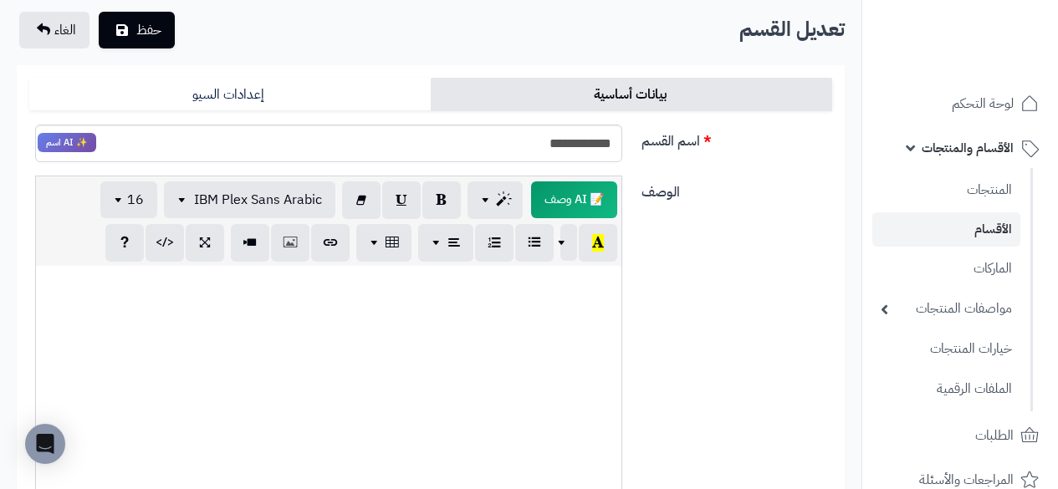
click at [535, 296] on div at bounding box center [328, 391] width 585 height 251
click at [522, 151] on input "**********" at bounding box center [328, 144] width 587 height 38
click at [78, 142] on span "✨ AI اسم" at bounding box center [67, 142] width 62 height 21
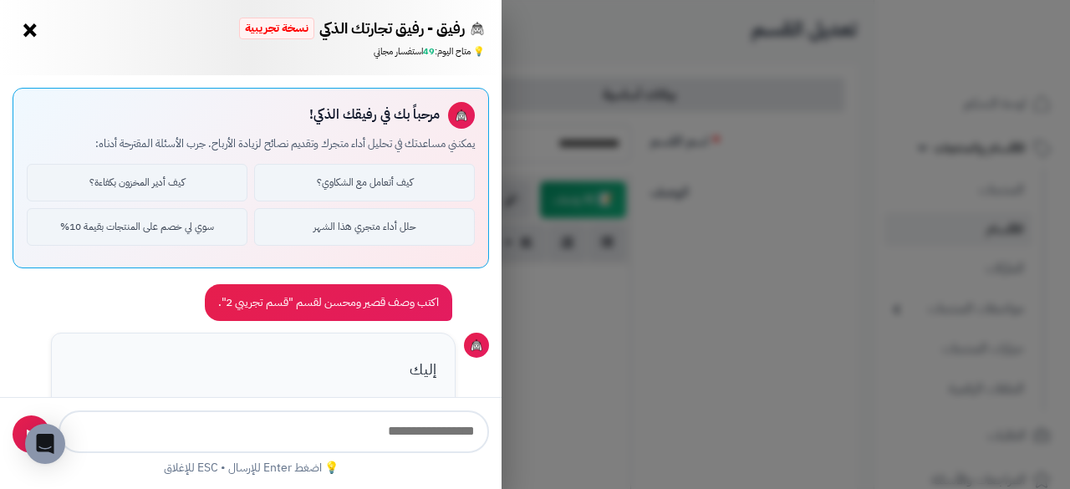
scroll to position [363, 0]
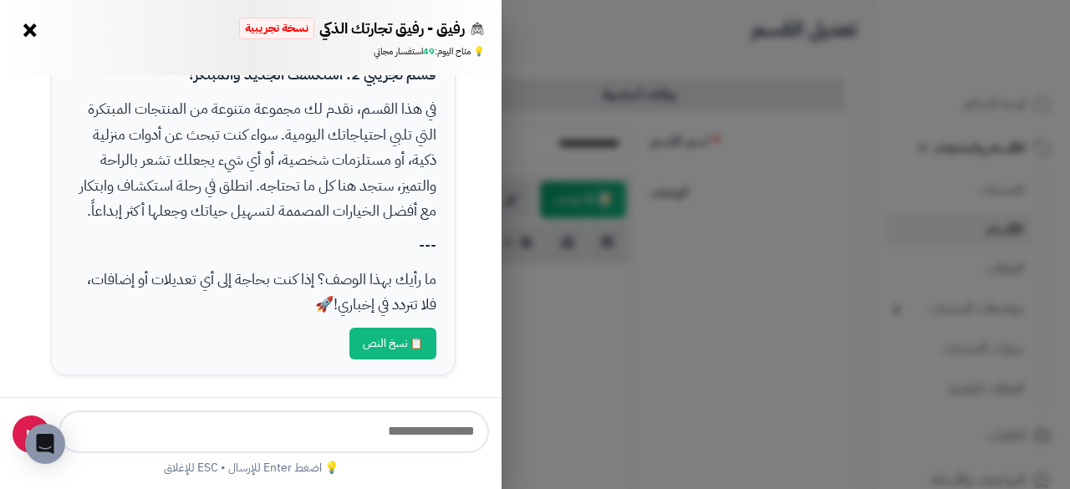
type input "**********"
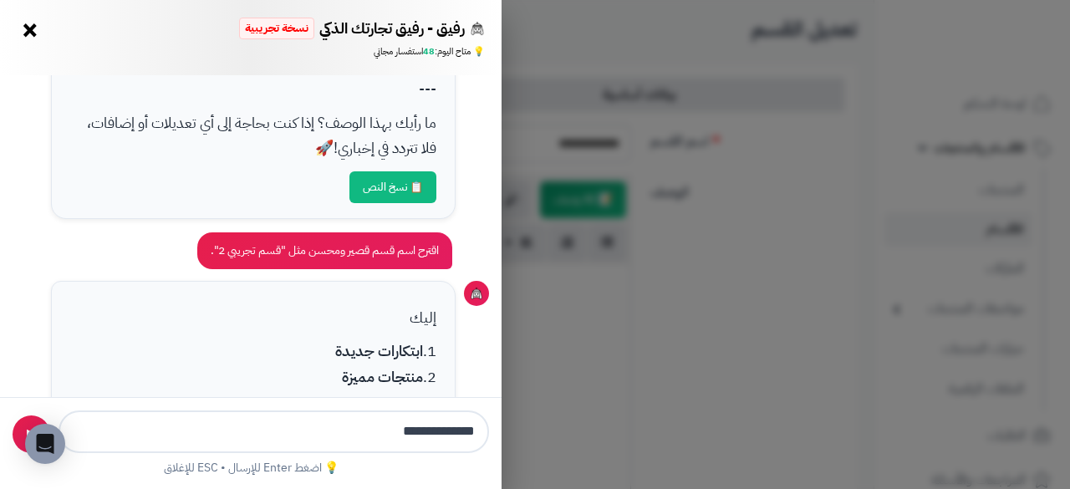
scroll to position [695, 0]
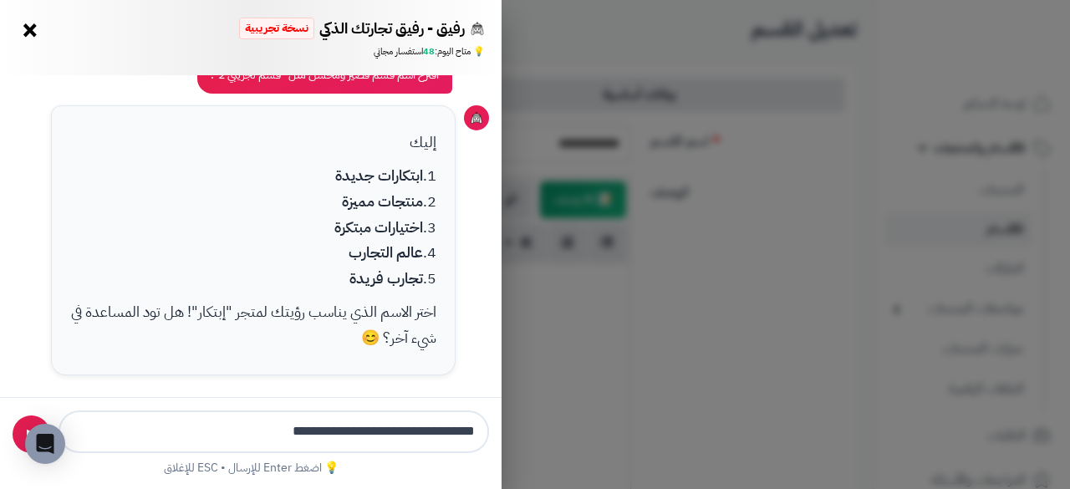
type input "**********"
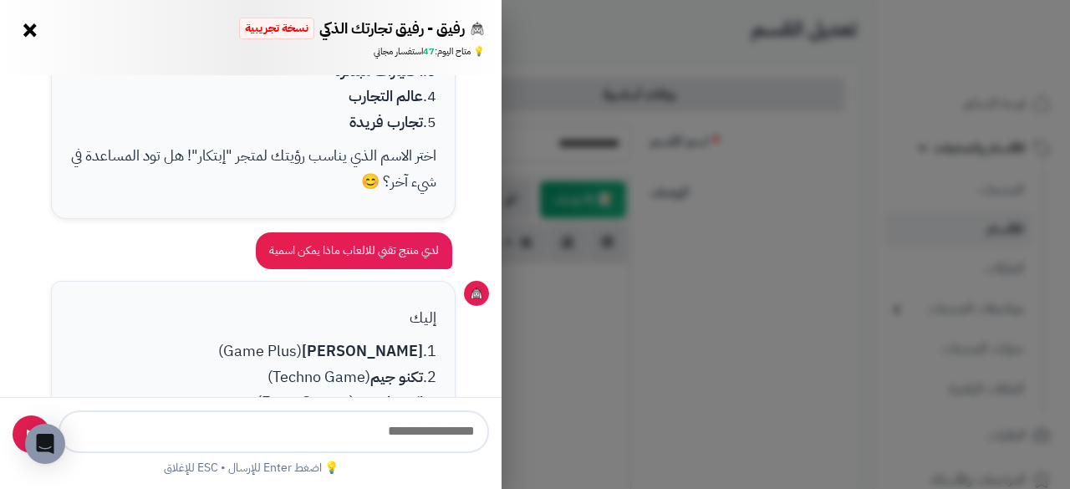
scroll to position [1079, 0]
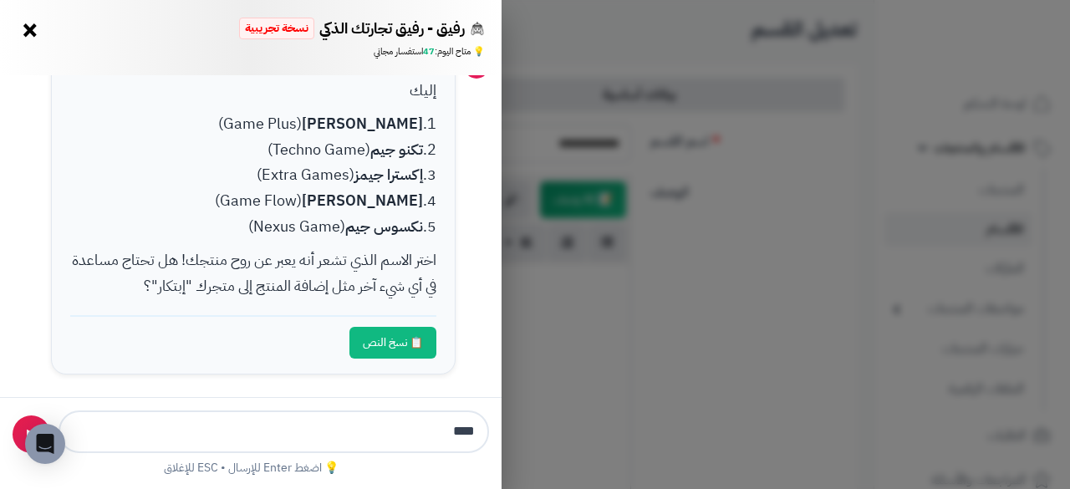
type input "*****"
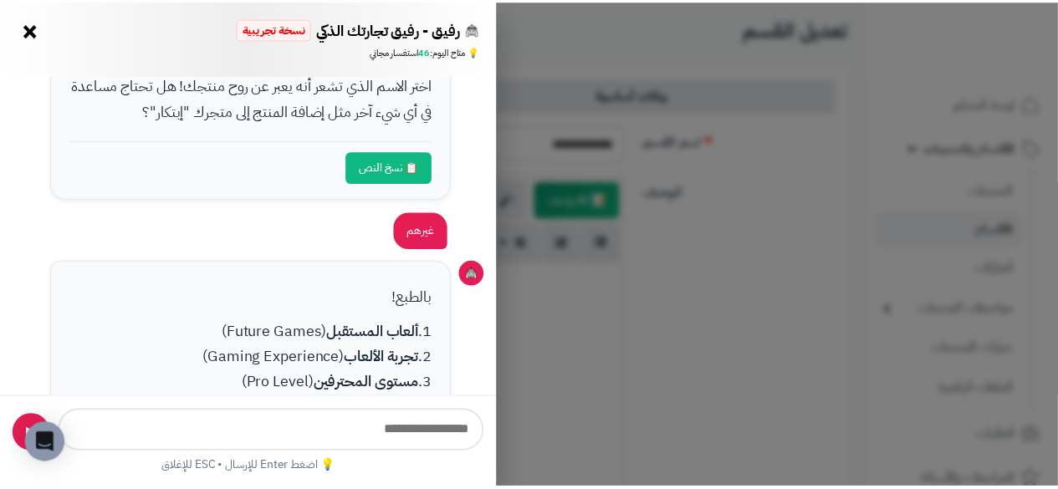
scroll to position [1320, 0]
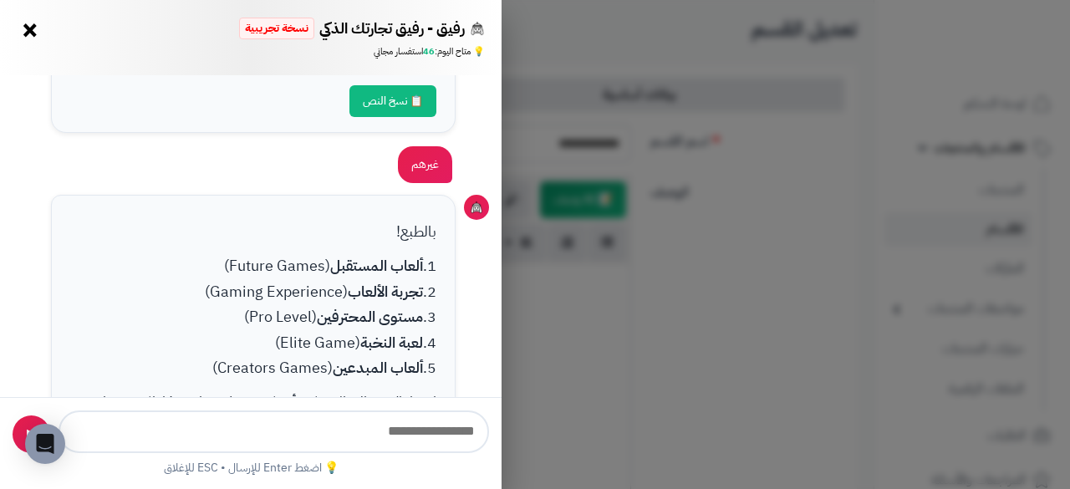
click at [543, 289] on div "رفيق - رفيق تجارتك الذكي نسخة تجريبية 🌱 تاجر جديد × 💡 متاح اليوم: 46 استفسار مج…" at bounding box center [535, 244] width 1070 height 489
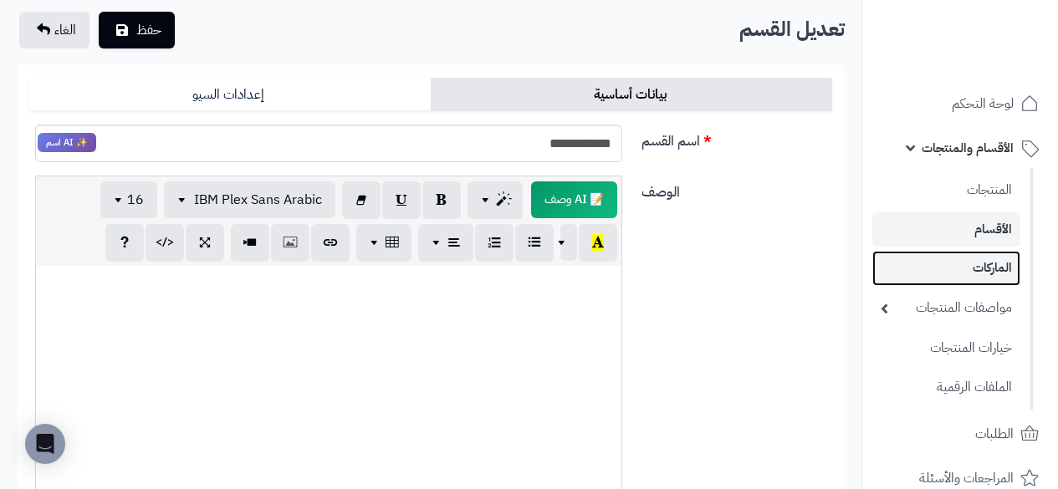
click at [996, 261] on link "الماركات" at bounding box center [946, 268] width 148 height 34
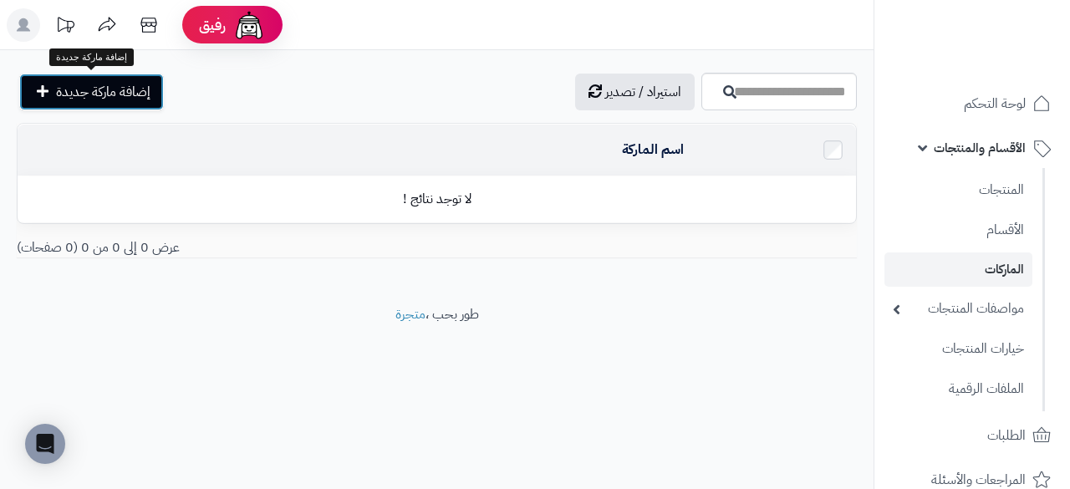
click at [97, 91] on span "إضافة ماركة جديدة" at bounding box center [103, 92] width 94 height 20
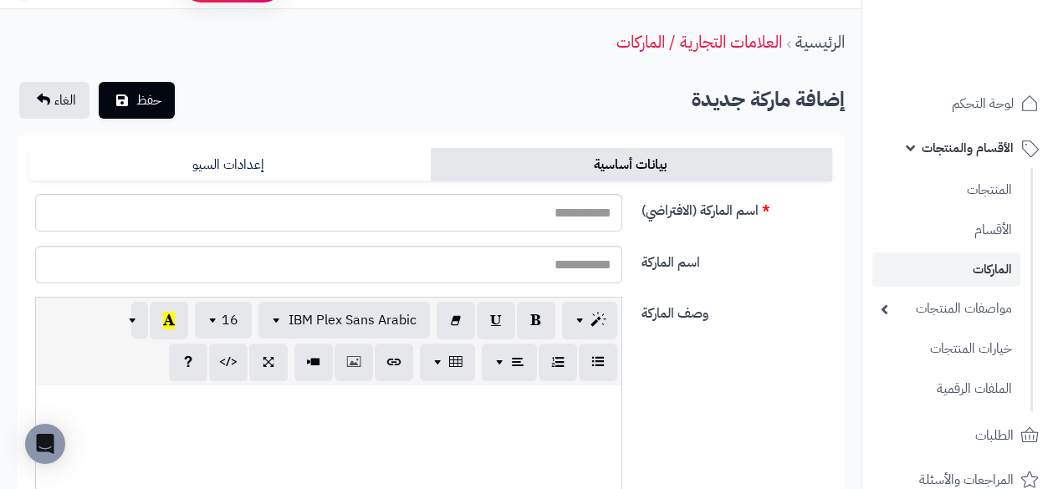
scroll to position [111, 0]
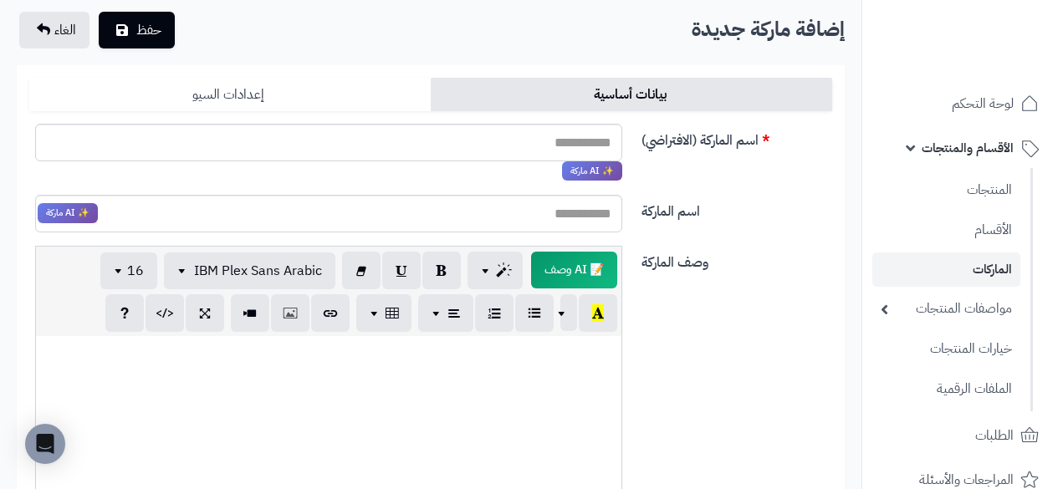
click at [269, 89] on link "إعدادات السيو" at bounding box center [229, 94] width 401 height 33
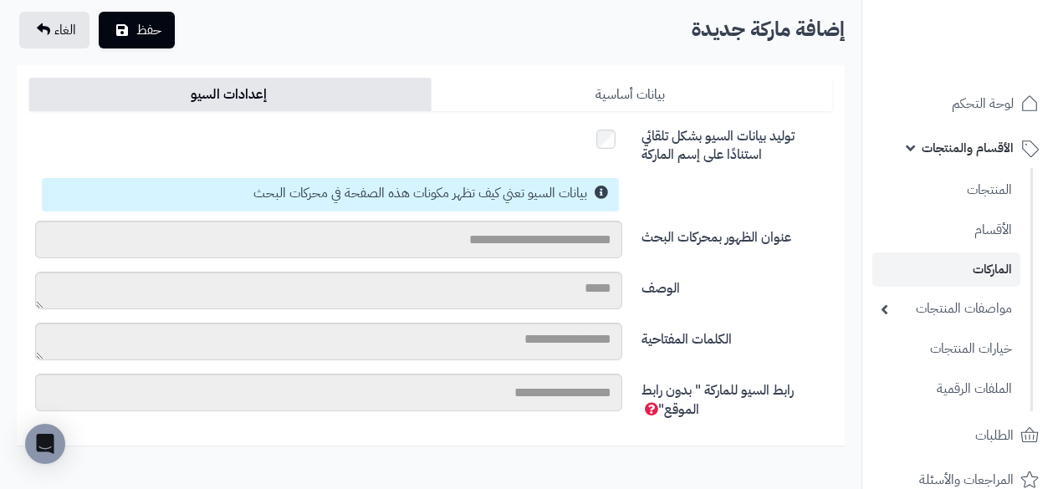
click at [641, 89] on link "بيانات أساسية" at bounding box center [631, 94] width 401 height 33
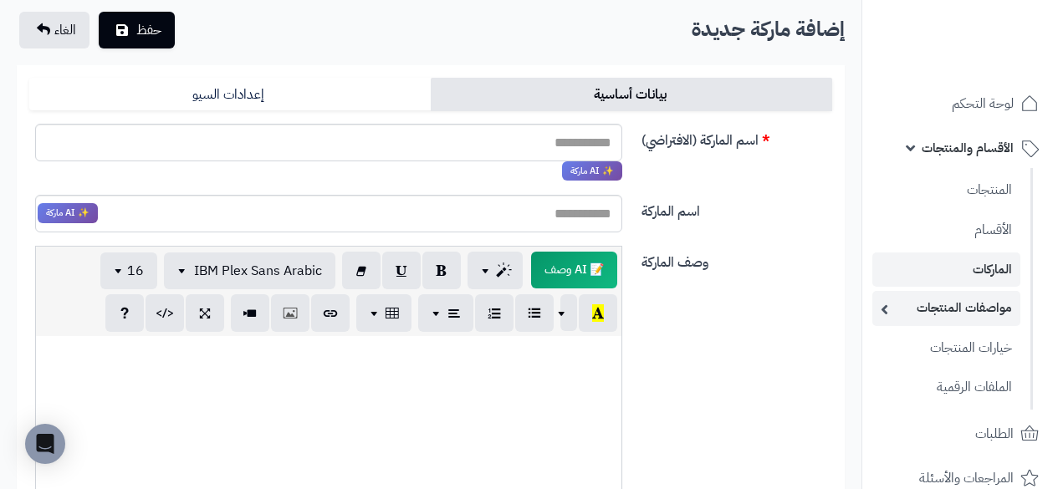
click at [999, 304] on link "مواصفات المنتجات" at bounding box center [946, 308] width 148 height 34
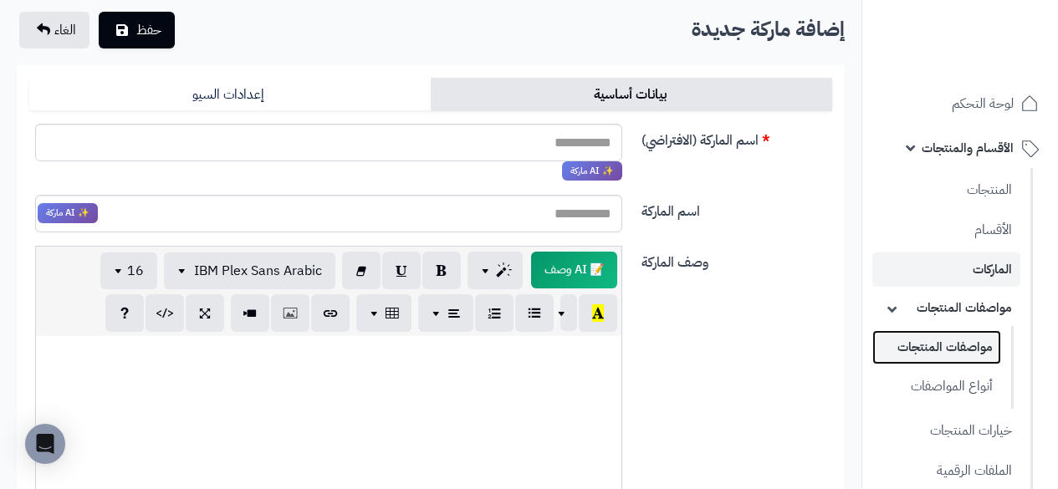
click at [972, 346] on link "مواصفات المنتجات" at bounding box center [936, 347] width 129 height 34
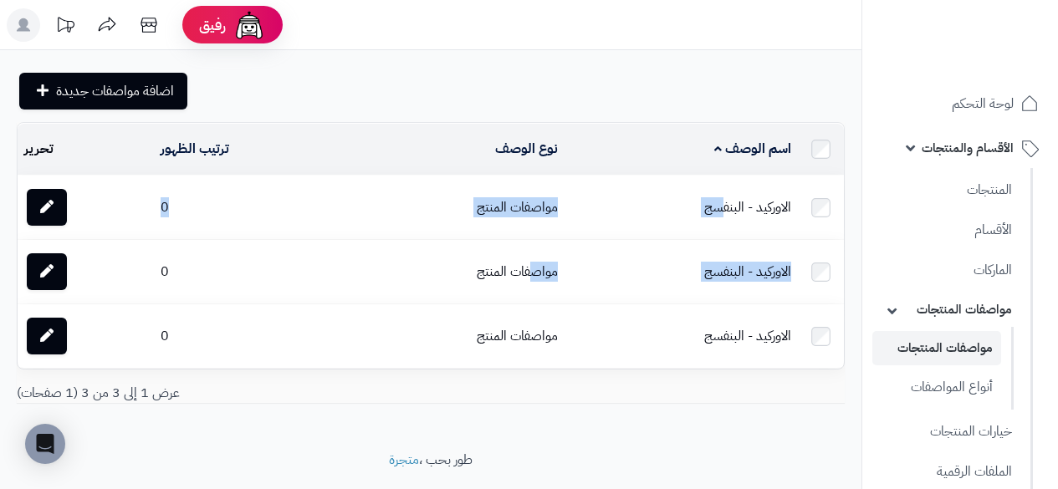
drag, startPoint x: 723, startPoint y: 204, endPoint x: 584, endPoint y: 230, distance: 141.2
click at [530, 241] on tbody "الاوركيد - البنفسج مواصفات المنتج 0 الاوركيد - البنفسج مواصفات المنتج 0 الاوركي…" at bounding box center [431, 272] width 826 height 192
click at [45, 202] on icon at bounding box center [46, 206] width 13 height 13
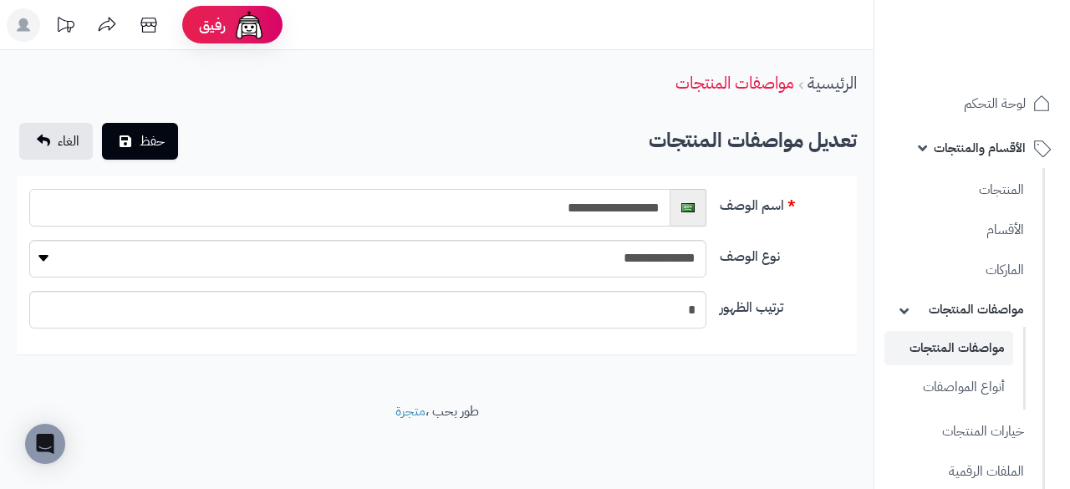
click at [559, 207] on input "**********" at bounding box center [349, 208] width 641 height 38
click at [649, 258] on select "**********" at bounding box center [367, 259] width 677 height 38
click at [686, 312] on input "*" at bounding box center [367, 310] width 677 height 38
click at [982, 385] on link "أنواع المواصفات" at bounding box center [949, 387] width 129 height 34
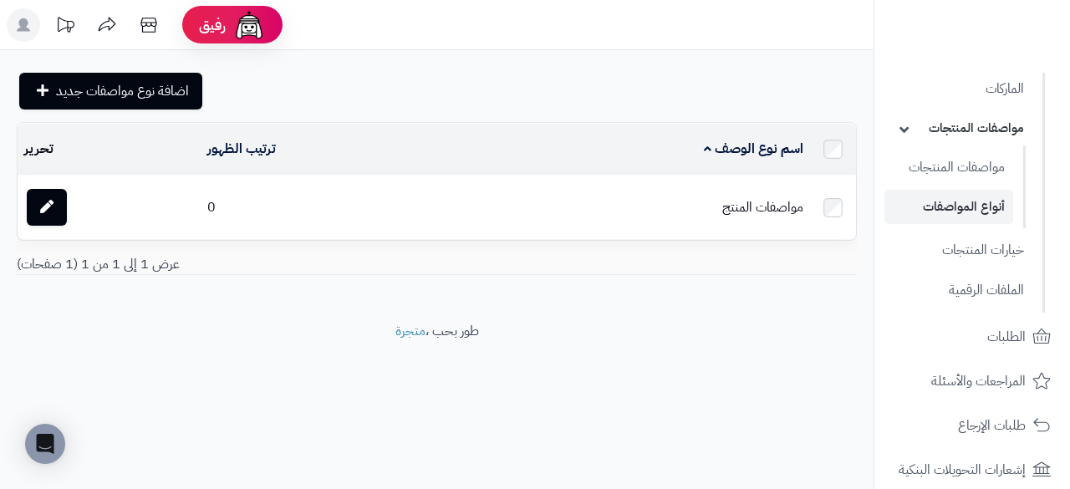
scroll to position [222, 0]
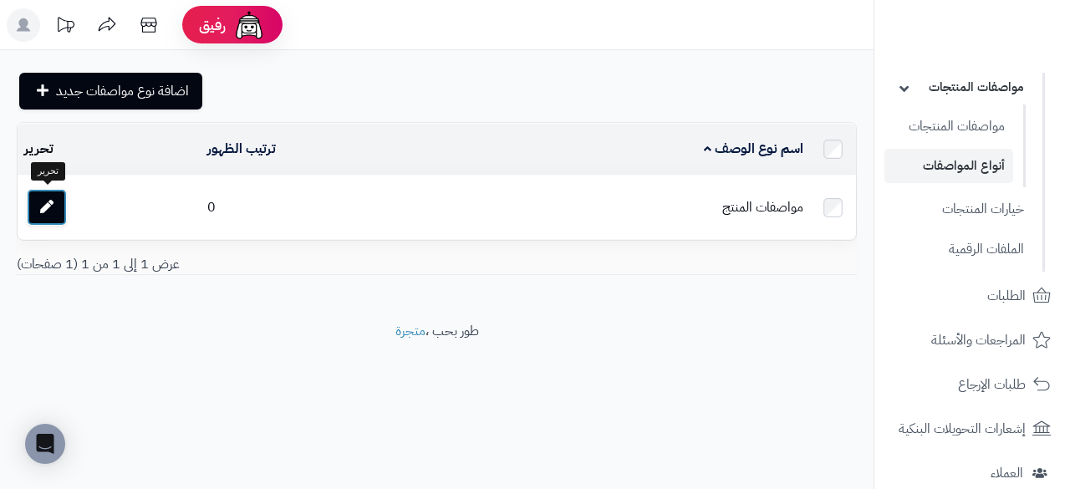
click at [45, 196] on link at bounding box center [47, 207] width 40 height 37
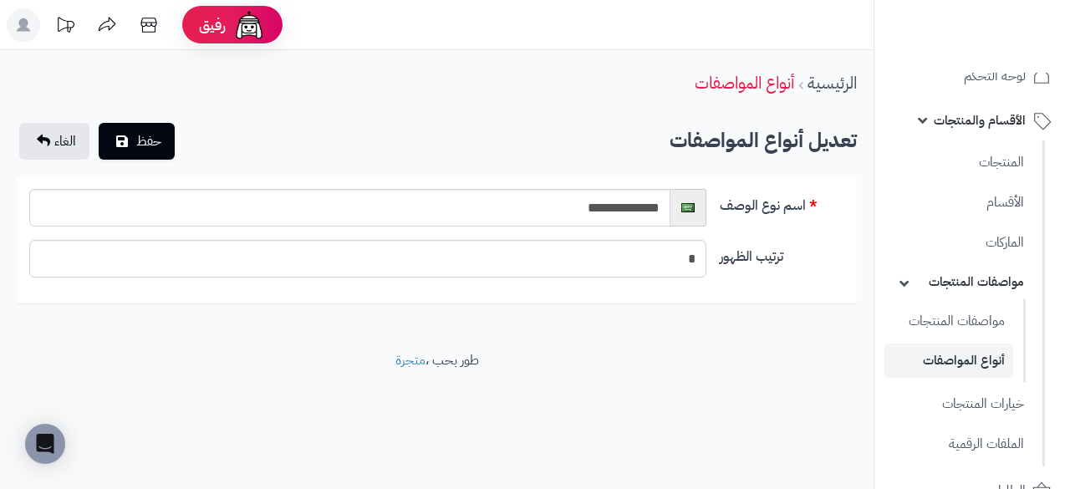
scroll to position [111, 0]
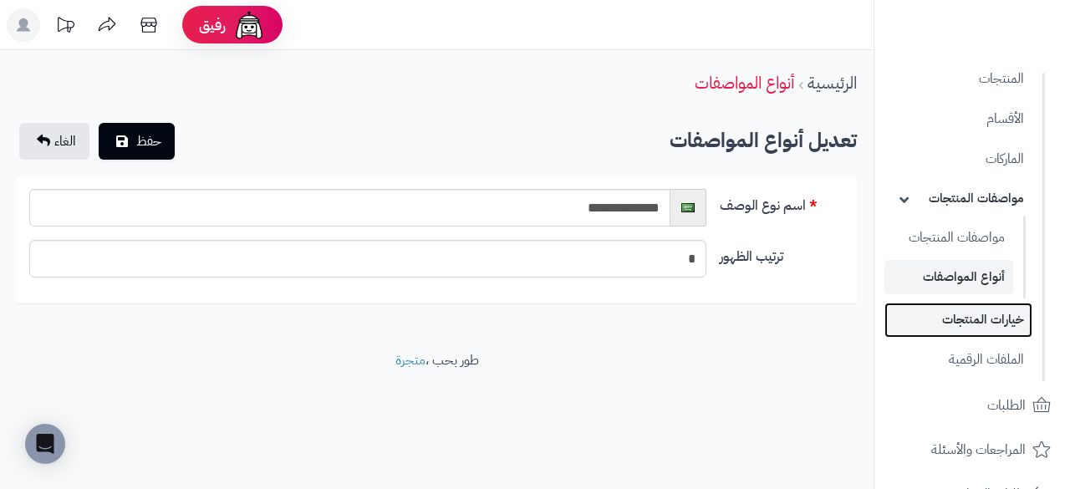
click at [1002, 322] on link "خيارات المنتجات" at bounding box center [959, 320] width 148 height 34
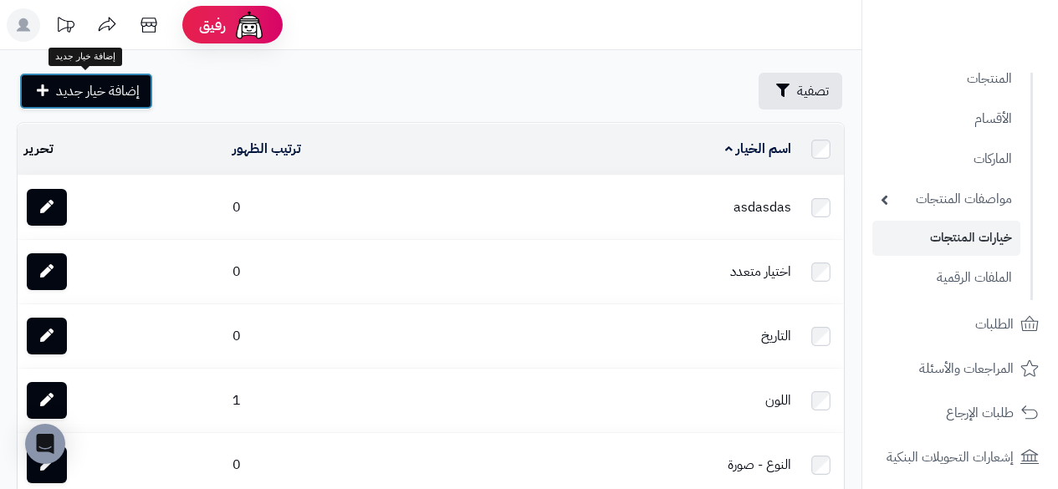
click at [120, 99] on span "إضافة خيار جديد" at bounding box center [98, 91] width 84 height 20
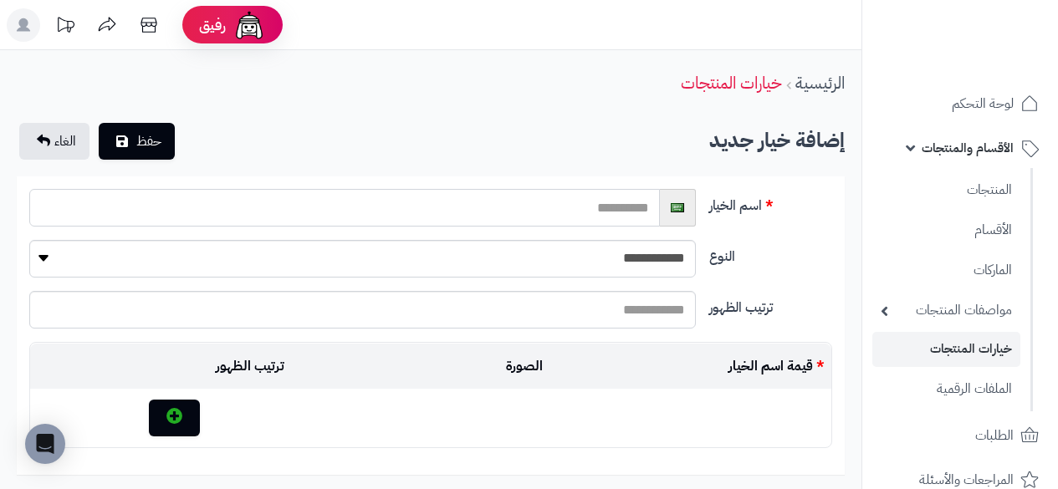
click at [569, 208] on input "text" at bounding box center [344, 208] width 630 height 38
click at [625, 269] on select "**********" at bounding box center [362, 259] width 666 height 38
click at [625, 268] on select "**********" at bounding box center [362, 259] width 666 height 38
click at [987, 386] on link "الملفات الرقمية" at bounding box center [946, 388] width 148 height 34
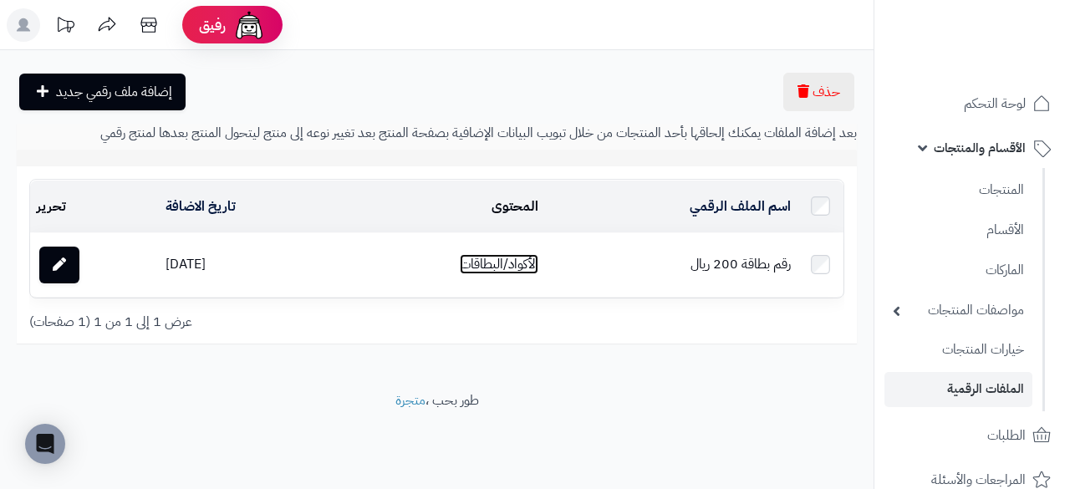
click at [498, 268] on link "الأكواد/البطاقات" at bounding box center [499, 264] width 79 height 20
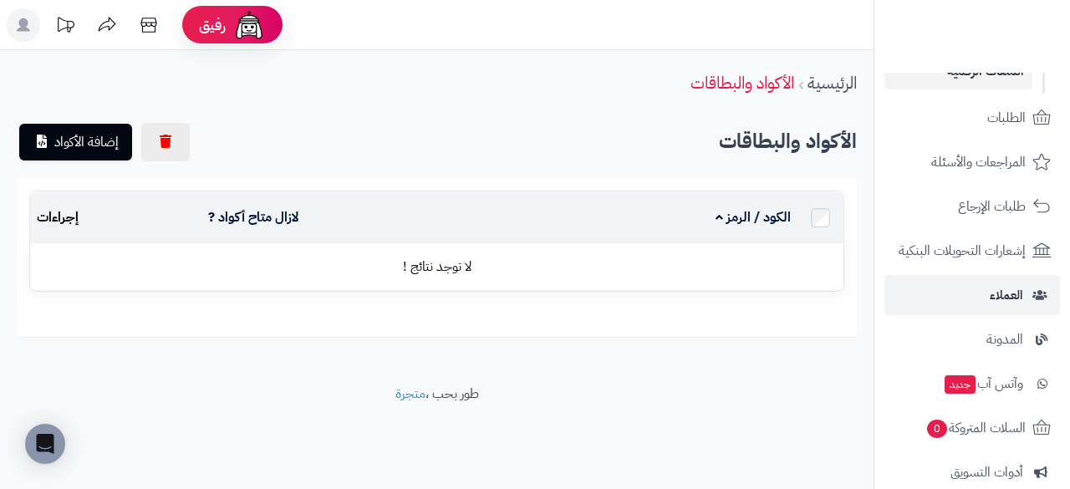
scroll to position [334, 0]
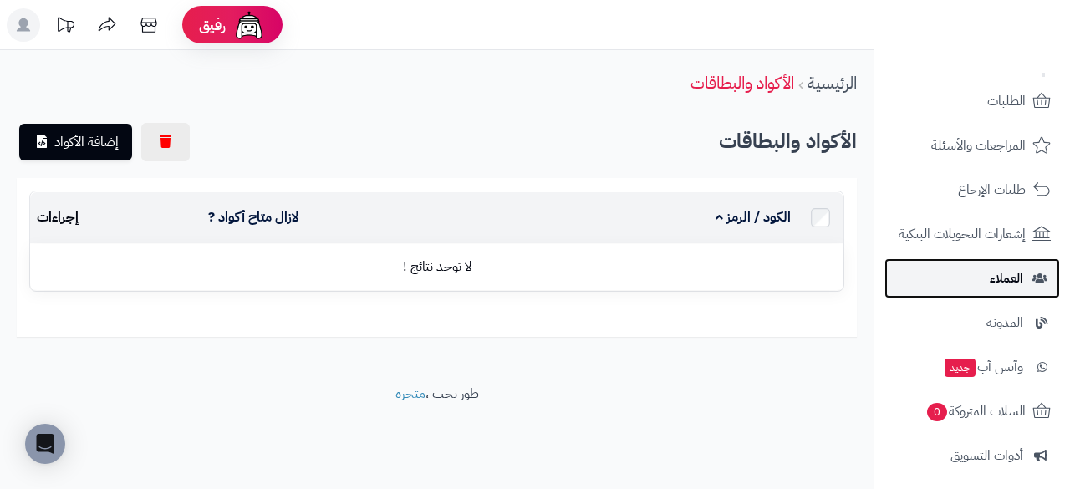
click at [983, 275] on link "العملاء" at bounding box center [973, 278] width 176 height 40
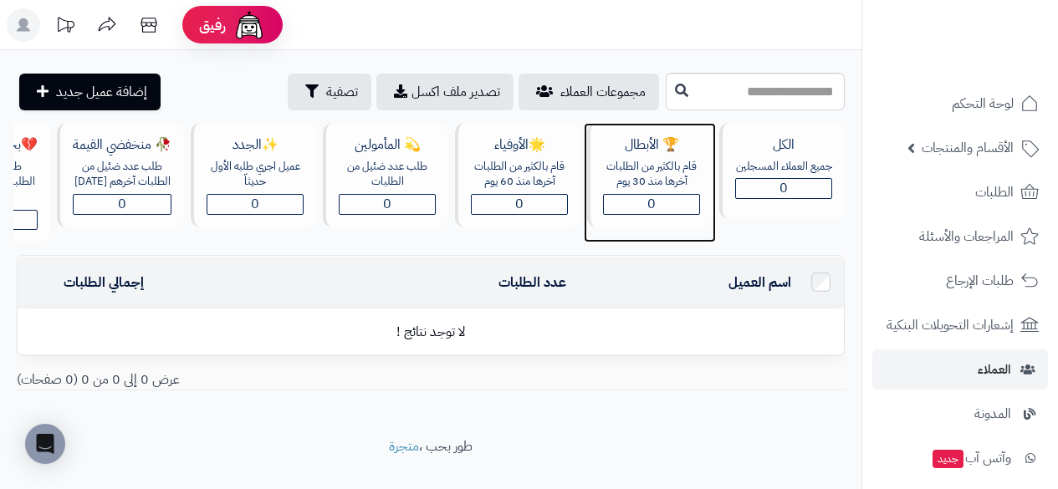
click at [647, 171] on div "قام بالكثير من الطلبات آخرها منذ 30 يوم" at bounding box center [651, 174] width 97 height 31
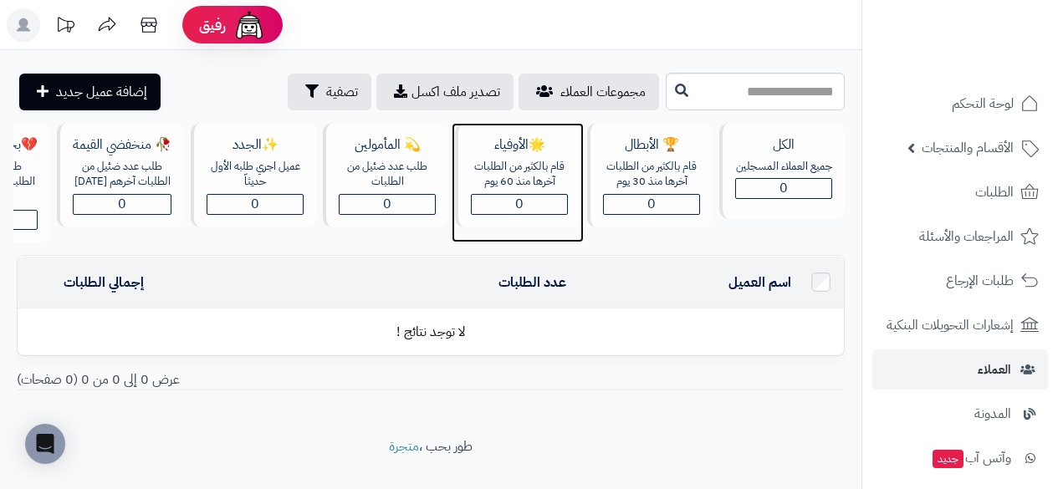
click at [451, 161] on link "🌟الأوفياء قام بالكثير من الطلبات آخرها [DATE] 0" at bounding box center [517, 183] width 132 height 120
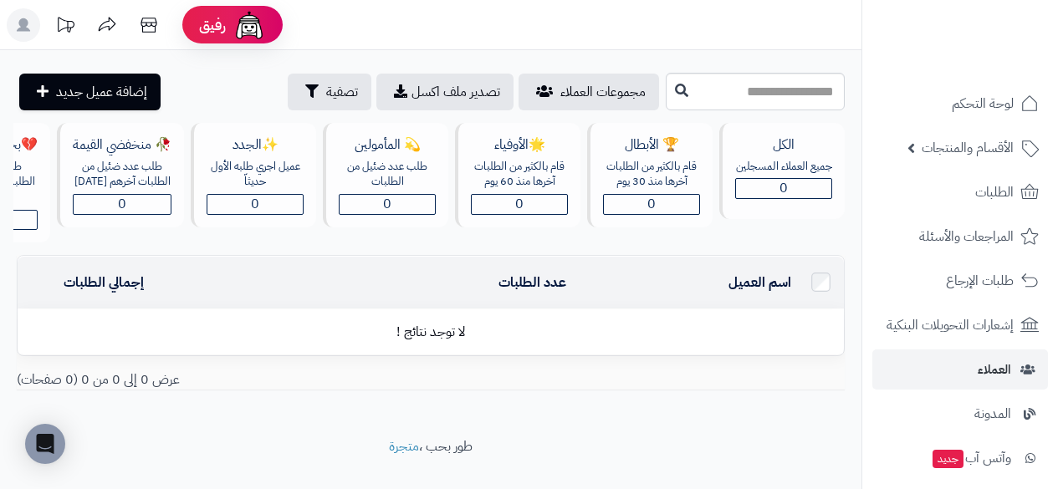
scroll to position [43, 0]
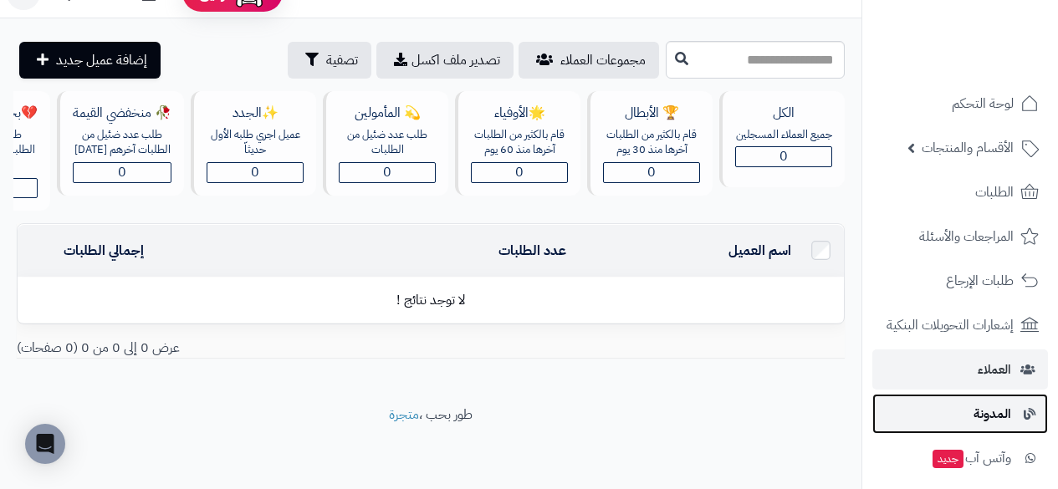
click at [987, 406] on span "المدونة" at bounding box center [992, 413] width 38 height 23
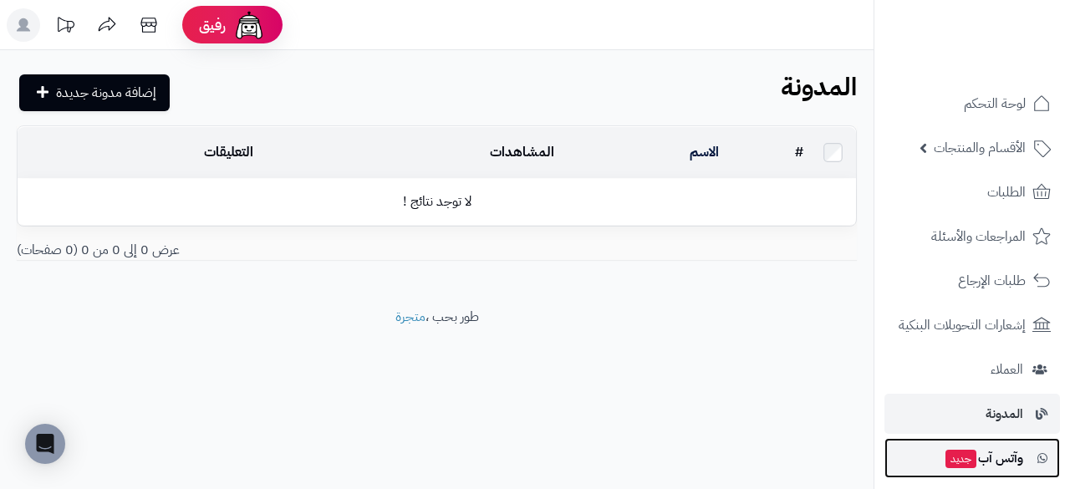
click at [986, 458] on span "وآتس آب جديد" at bounding box center [983, 457] width 79 height 23
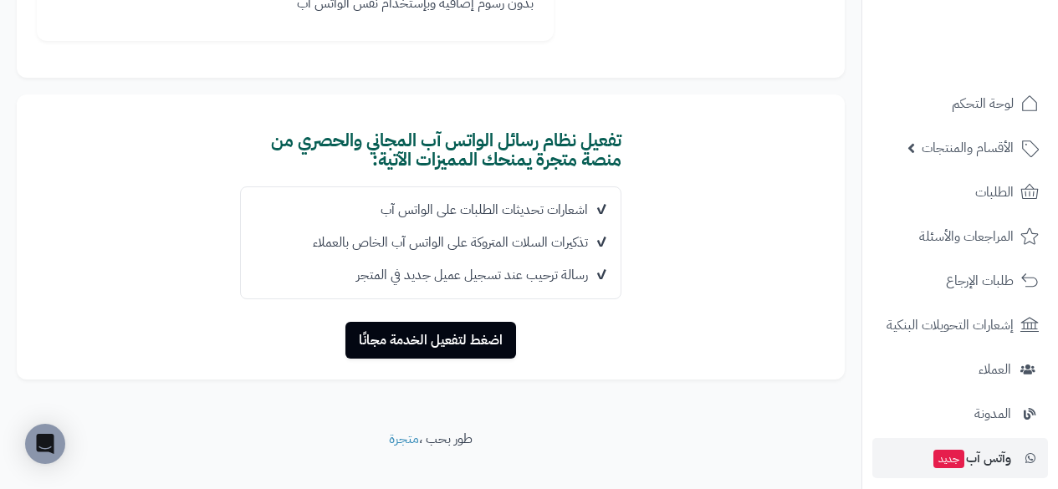
scroll to position [268, 0]
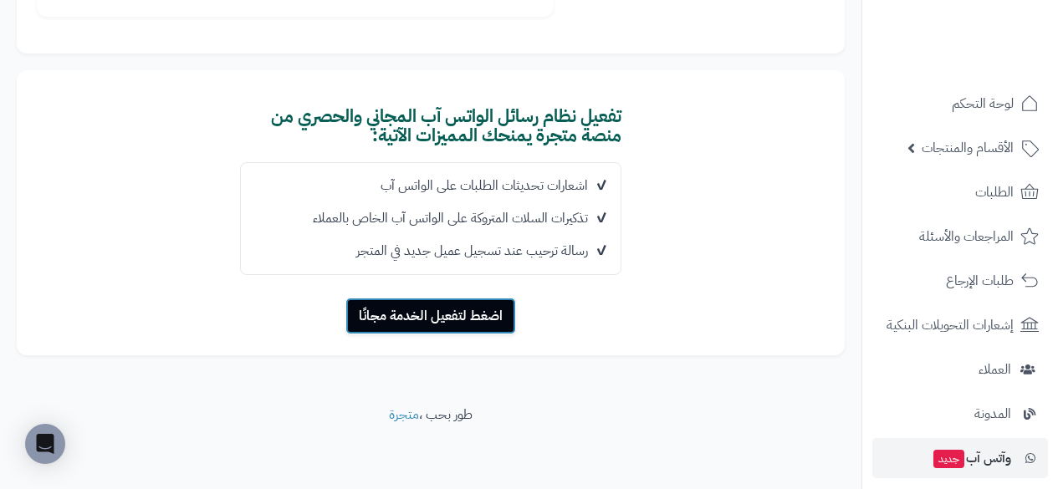
click at [443, 313] on button "اضغط لتفعيل الخدمة مجانًا" at bounding box center [430, 316] width 171 height 37
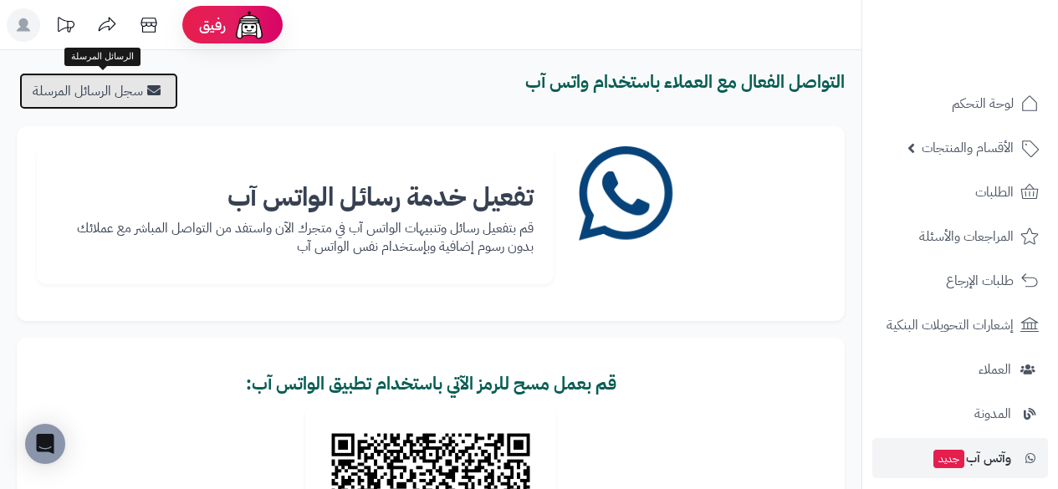
click at [127, 91] on link "سجل الرسائل المرسلة" at bounding box center [98, 91] width 159 height 37
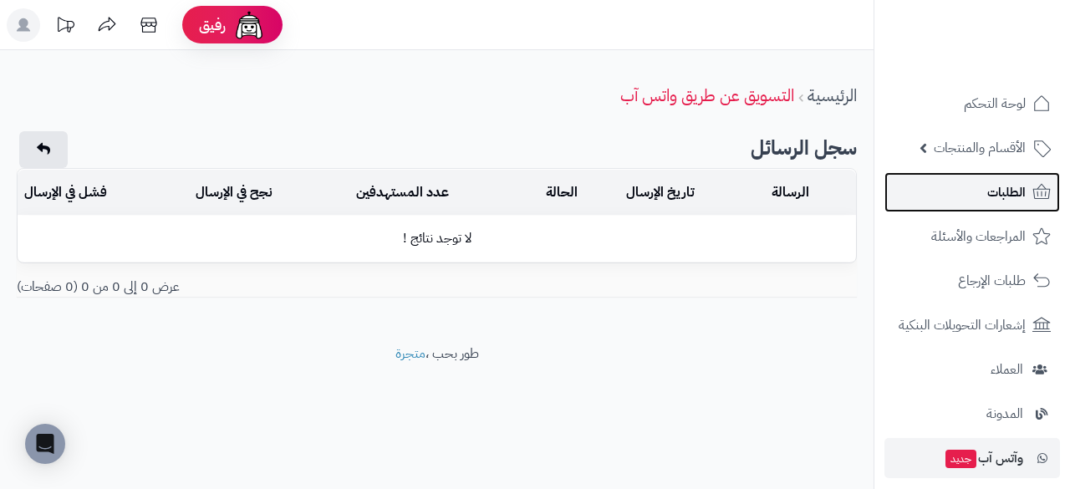
click at [1011, 183] on span "الطلبات" at bounding box center [1006, 192] width 38 height 23
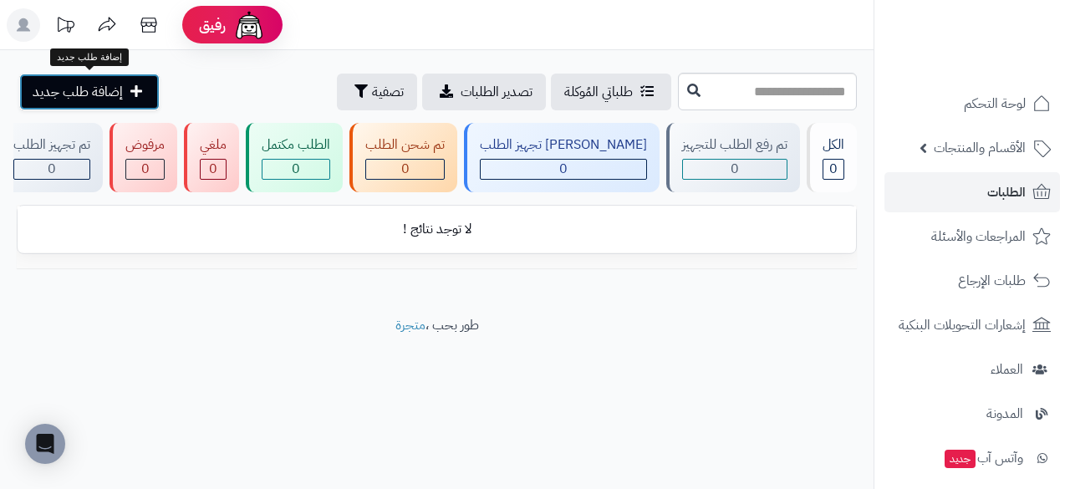
click at [122, 94] on link "إضافة طلب جديد" at bounding box center [89, 92] width 140 height 37
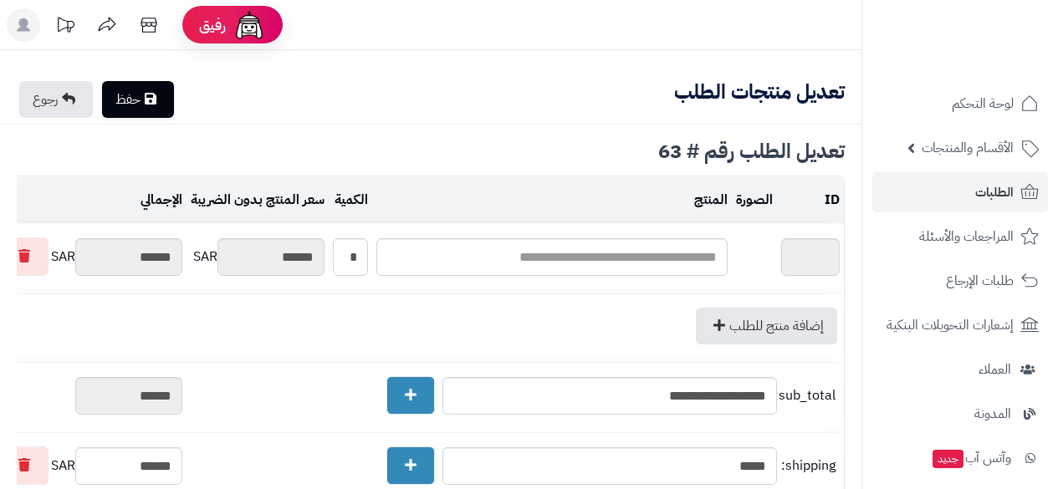
type textarea "**********"
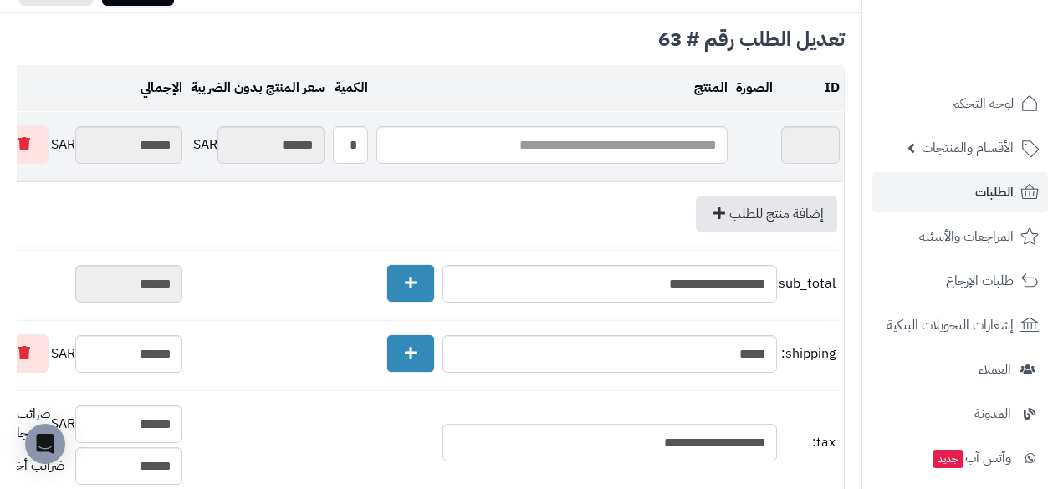
scroll to position [111, 0]
click at [535, 141] on input "text" at bounding box center [551, 146] width 351 height 38
type input "*"
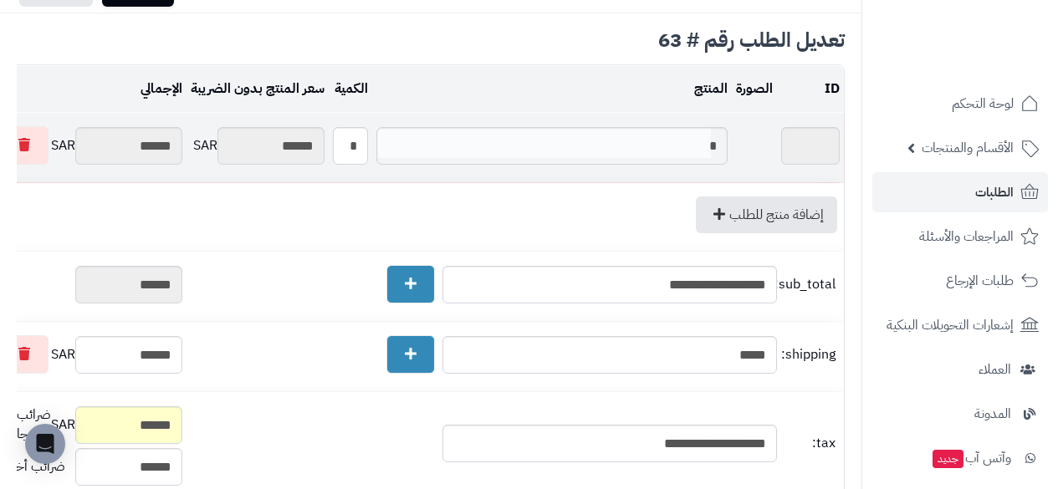
type input "*"
type input "*****"
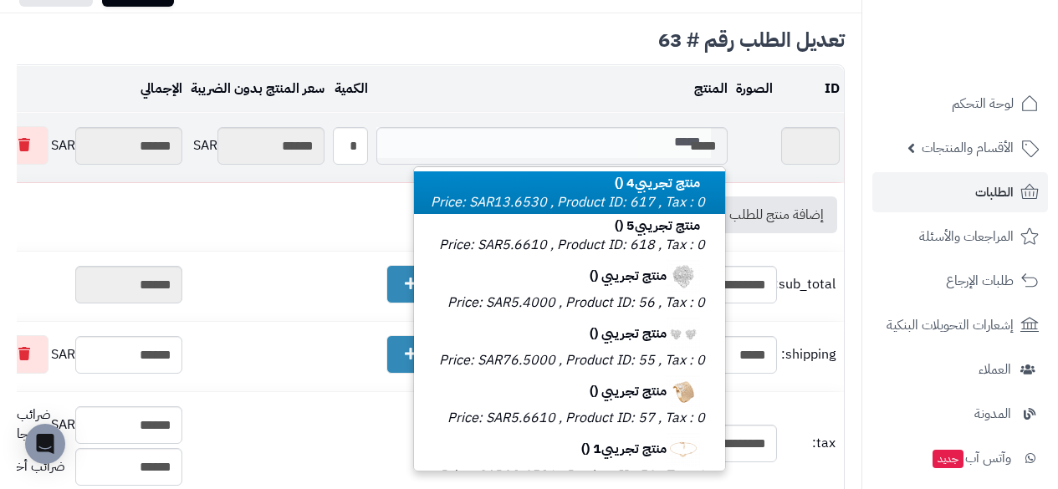
click at [545, 197] on small "Price: SAR13.6530 , Product ID: 617 , Tax : 0" at bounding box center [568, 202] width 274 height 20
type input "***"
type input "*******"
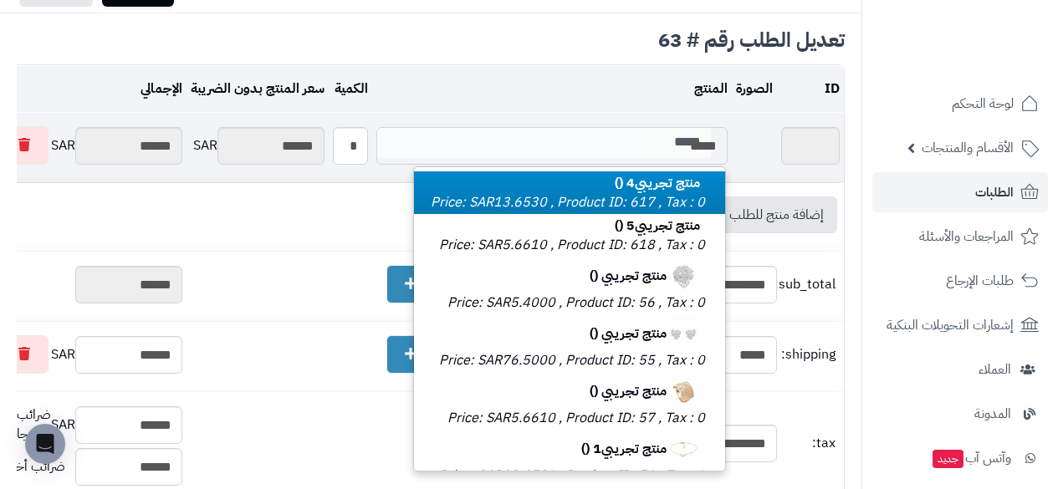
type input "*******"
type input "**********"
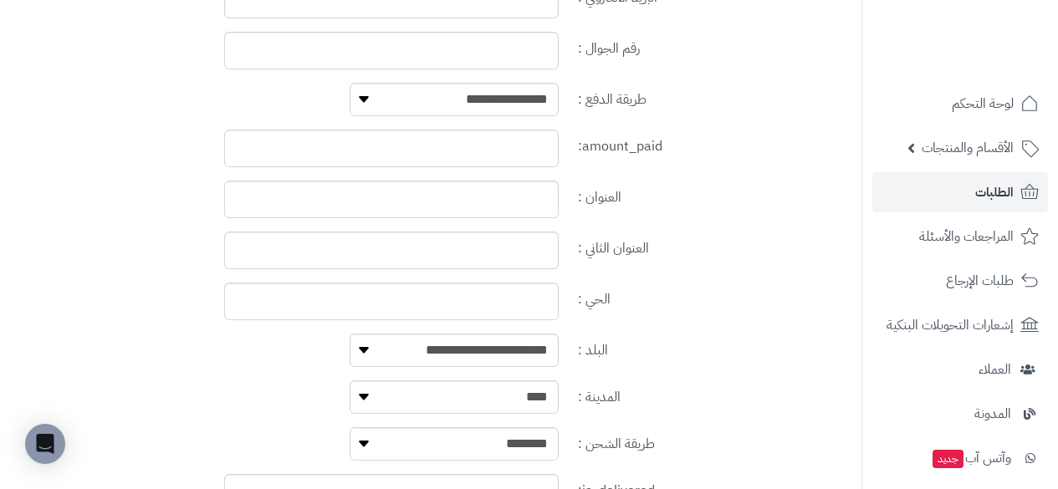
scroll to position [1115, 0]
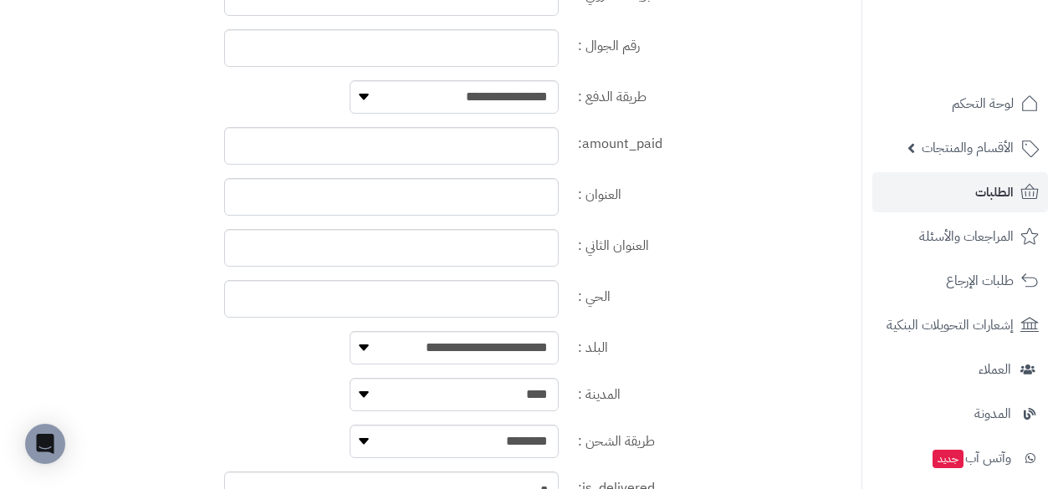
type input "**********"
